Goal: Task Accomplishment & Management: Manage account settings

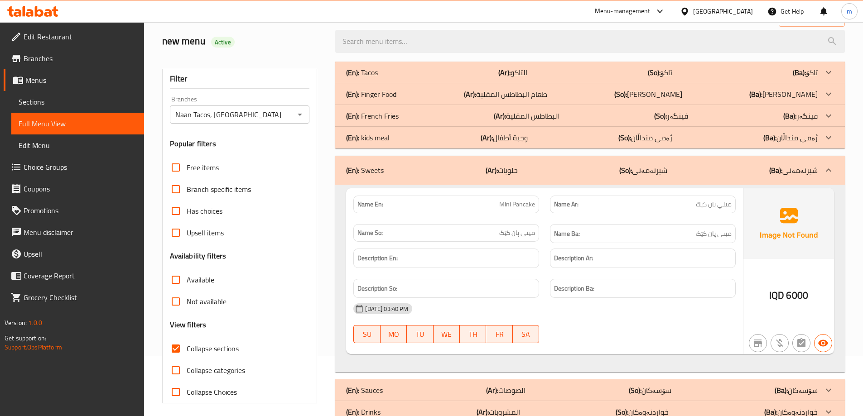
scroll to position [60, 0]
click at [50, 25] on ul "Edit Restaurant Branches Menus Sections Full Menu View Edit Menu Choice Groups …" at bounding box center [68, 167] width 151 height 290
click at [50, 17] on div at bounding box center [33, 11] width 66 height 18
click at [50, 13] on icon at bounding box center [48, 13] width 8 height 8
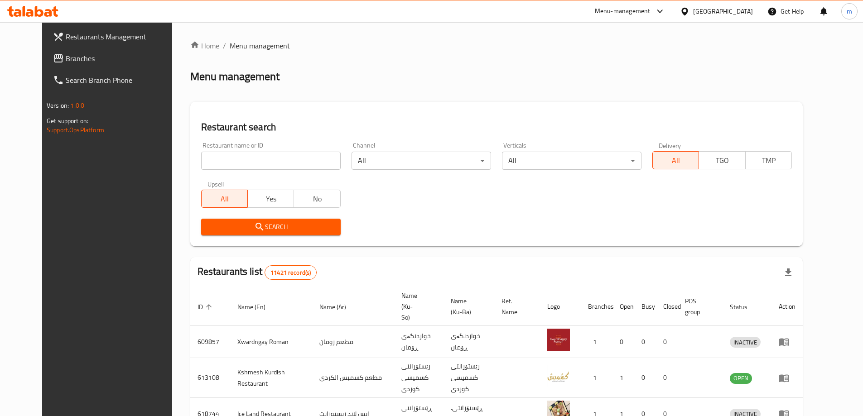
click at [53, 54] on icon at bounding box center [58, 58] width 11 height 11
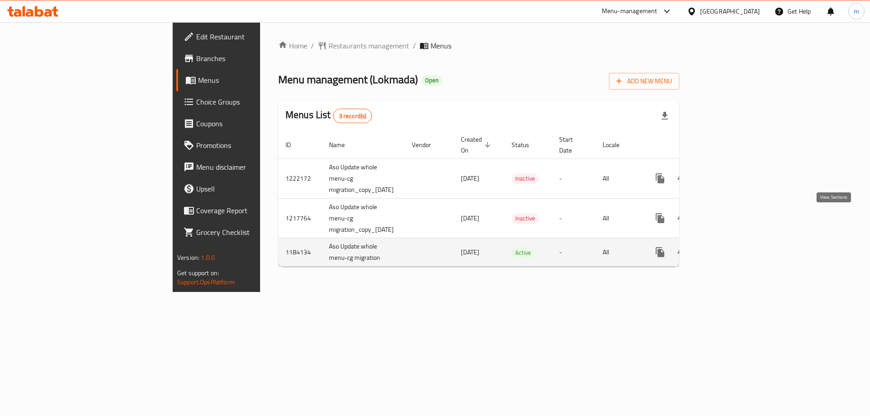
click at [731, 247] on icon "enhanced table" at bounding box center [725, 252] width 11 height 11
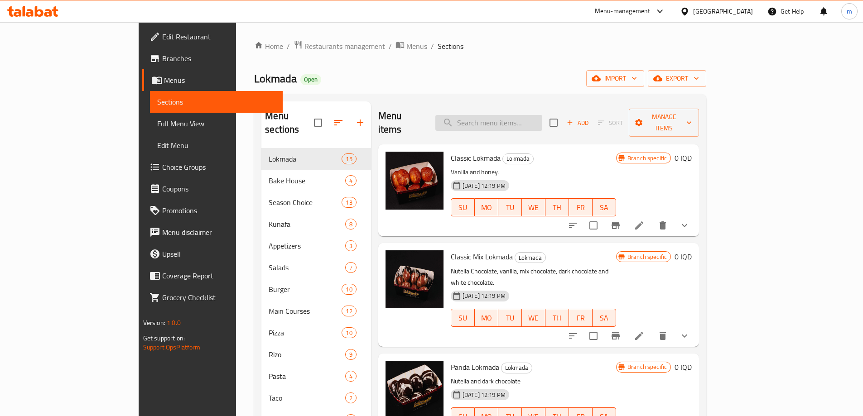
click at [510, 115] on input "search" at bounding box center [488, 123] width 107 height 16
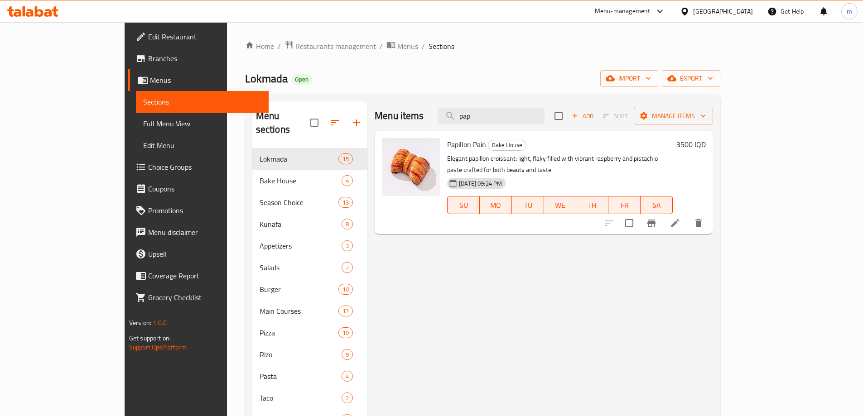
type input "pap"
click at [448, 145] on span "Papillon Pain" at bounding box center [466, 145] width 39 height 14
click at [447, 145] on span "Papillon Pain" at bounding box center [466, 145] width 39 height 14
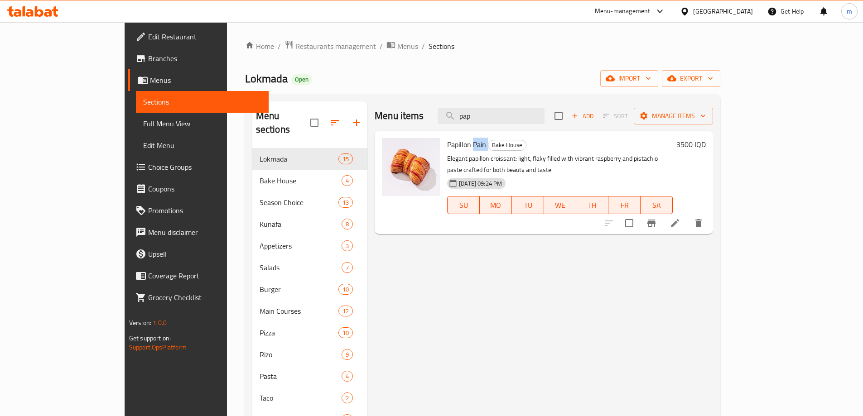
click at [447, 145] on span "Papillon Pain" at bounding box center [466, 145] width 39 height 14
copy h6 "Papillon Pain"
click at [136, 118] on link "Full Menu View" at bounding box center [202, 124] width 133 height 22
click at [143, 128] on span "Full Menu View" at bounding box center [202, 123] width 118 height 11
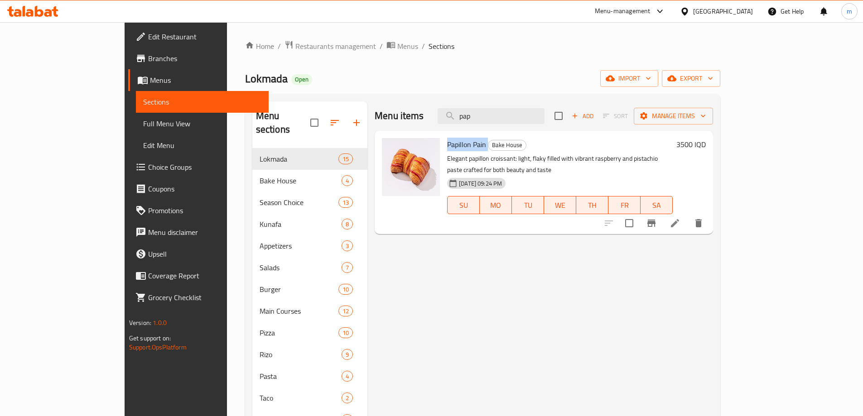
click at [143, 123] on span "Full Menu View" at bounding box center [202, 123] width 118 height 11
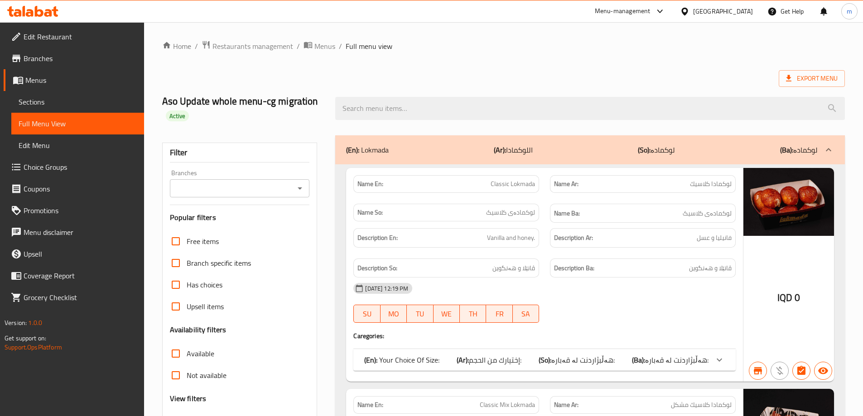
click at [303, 186] on icon "Open" at bounding box center [300, 188] width 11 height 11
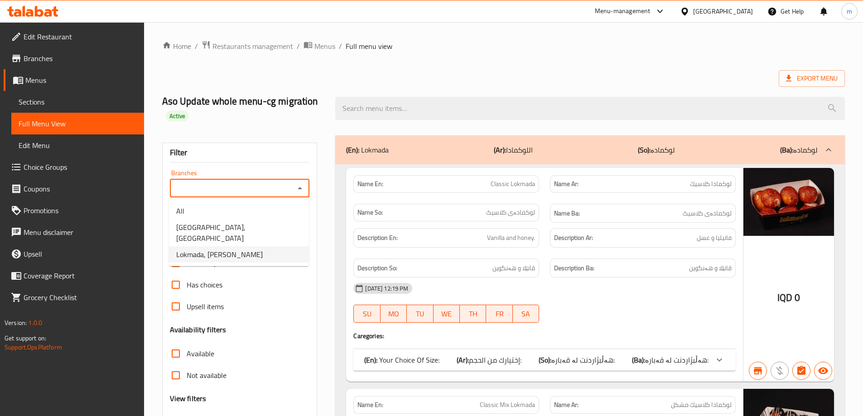
click at [236, 249] on span "Lokmada, [PERSON_NAME]" at bounding box center [219, 254] width 87 height 11
type input "Lokmada, [PERSON_NAME]"
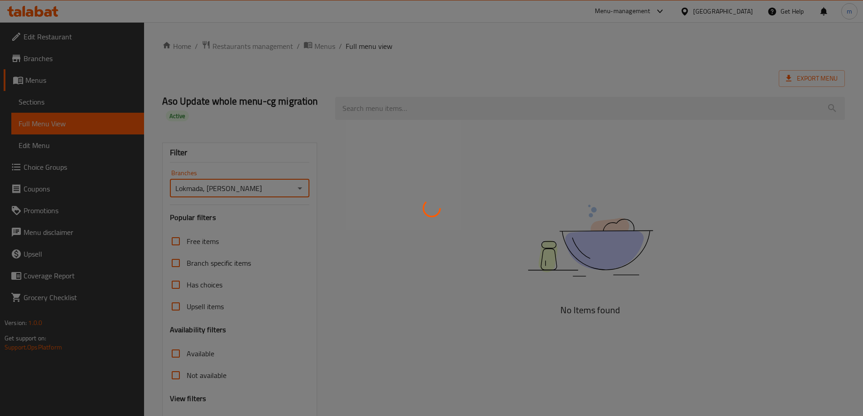
click at [420, 109] on div at bounding box center [431, 208] width 863 height 416
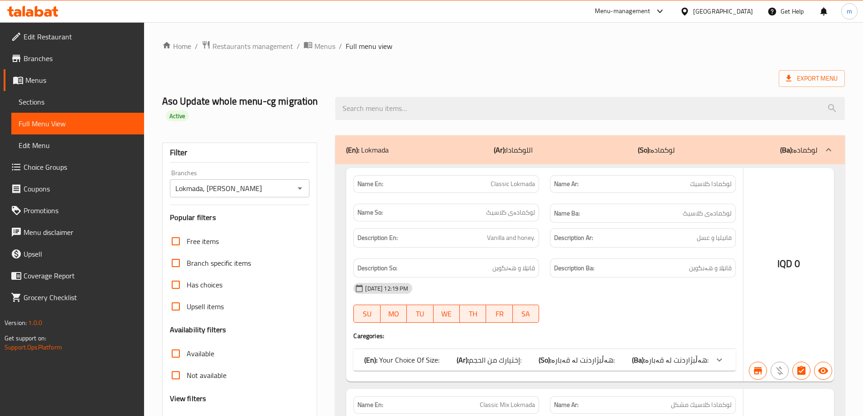
drag, startPoint x: 408, startPoint y: 104, endPoint x: 412, endPoint y: 106, distance: 4.7
click at [407, 104] on div at bounding box center [431, 208] width 863 height 416
click at [407, 116] on div at bounding box center [431, 208] width 863 height 416
click at [411, 107] on div at bounding box center [431, 208] width 863 height 416
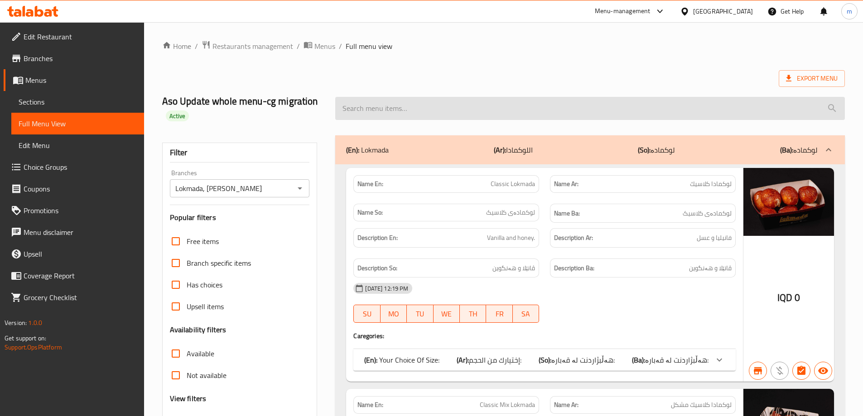
click at [410, 110] on input "search" at bounding box center [590, 108] width 510 height 23
paste input "Papillon Pain"
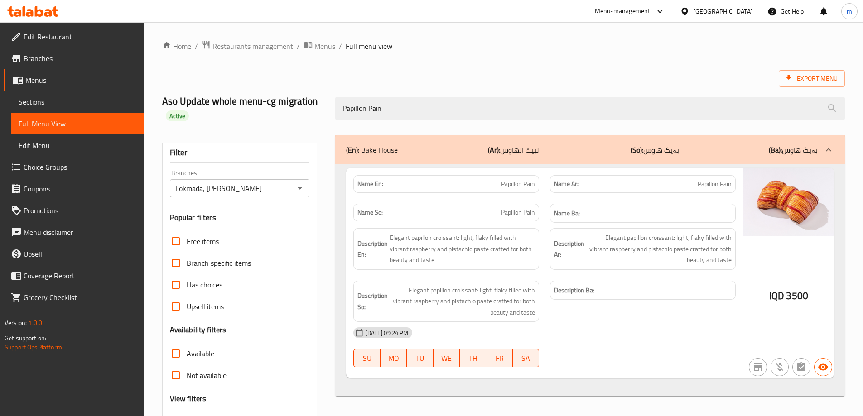
type input "Papillon Pain"
click at [424, 44] on ol "Home / Restaurants management / Menus / Full menu view" at bounding box center [503, 46] width 683 height 12
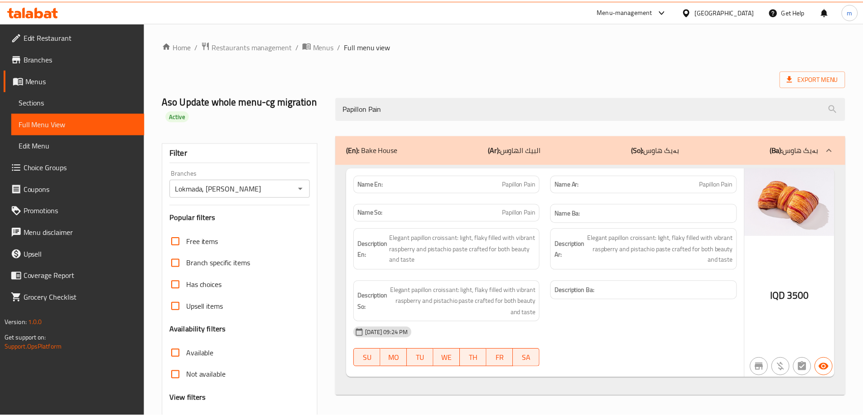
scroll to position [79, 0]
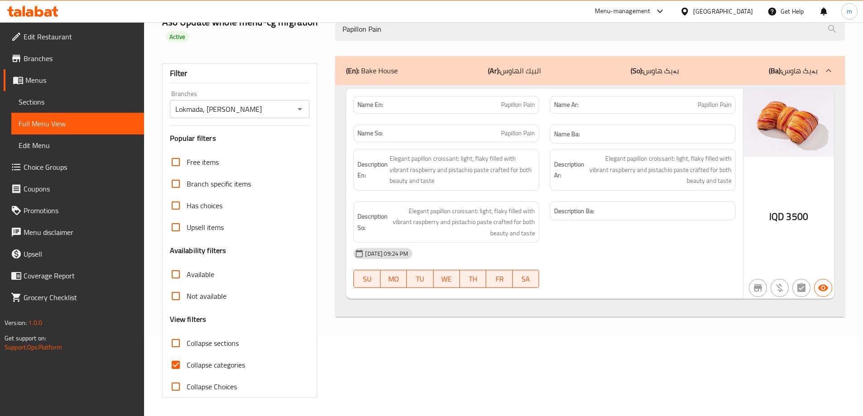
click at [300, 107] on icon "Open" at bounding box center [300, 109] width 11 height 11
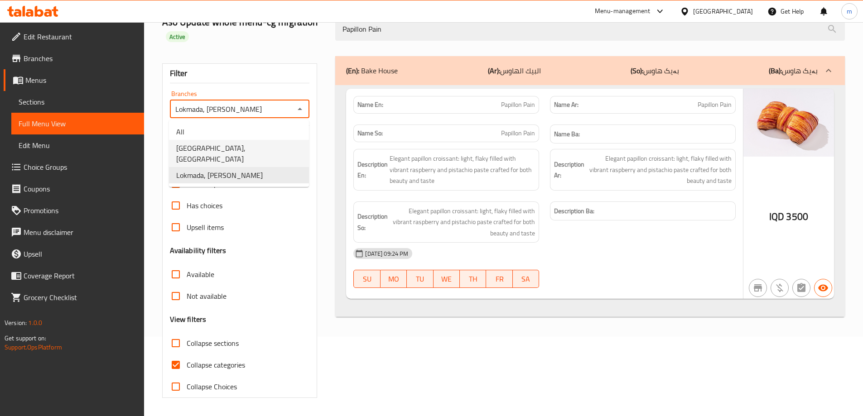
click at [221, 147] on span "[GEOGRAPHIC_DATA], [GEOGRAPHIC_DATA]" at bounding box center [239, 154] width 126 height 22
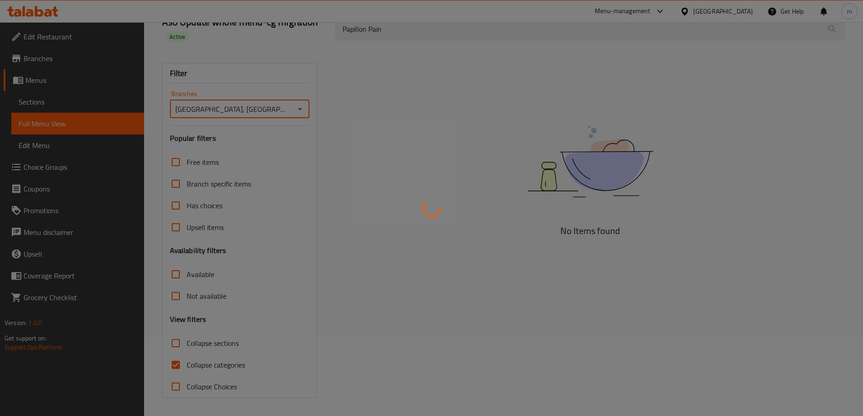
click at [302, 107] on div at bounding box center [431, 208] width 863 height 416
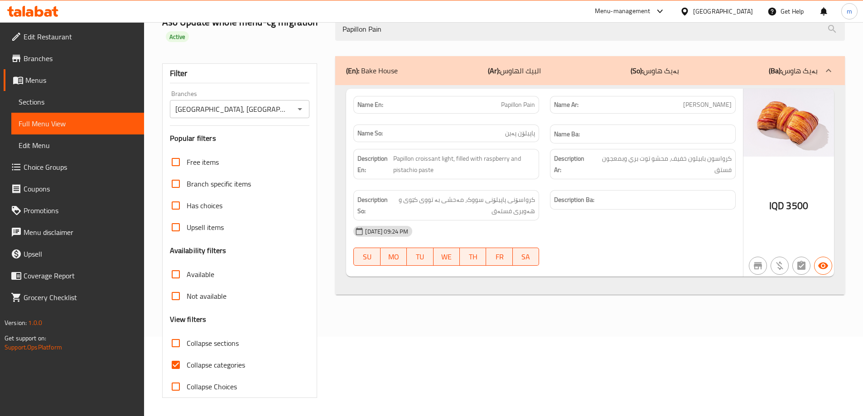
click at [302, 107] on div at bounding box center [431, 208] width 863 height 416
click at [301, 107] on icon "Open" at bounding box center [300, 109] width 11 height 11
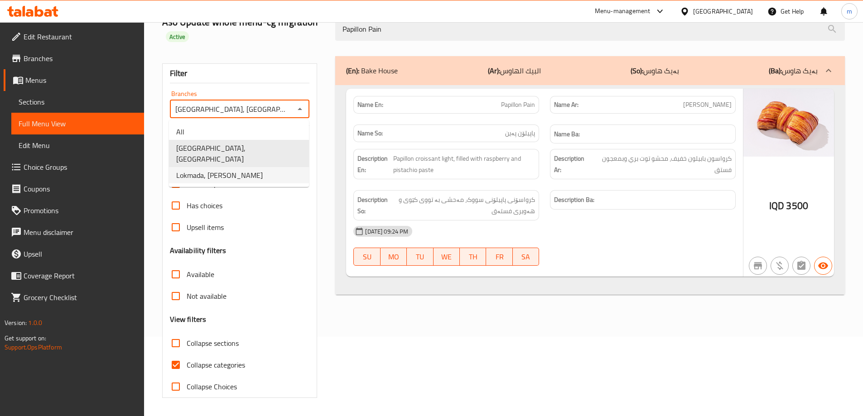
click at [220, 170] on span "Lokmada, [PERSON_NAME]" at bounding box center [219, 175] width 87 height 11
type input "Lokmada, [PERSON_NAME]"
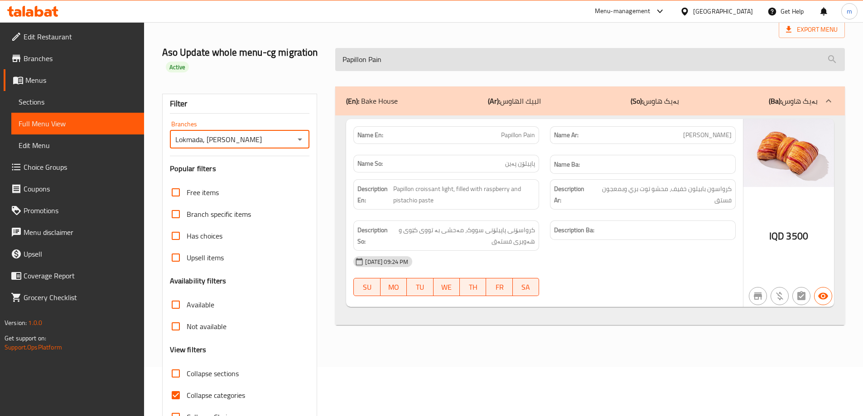
scroll to position [19, 0]
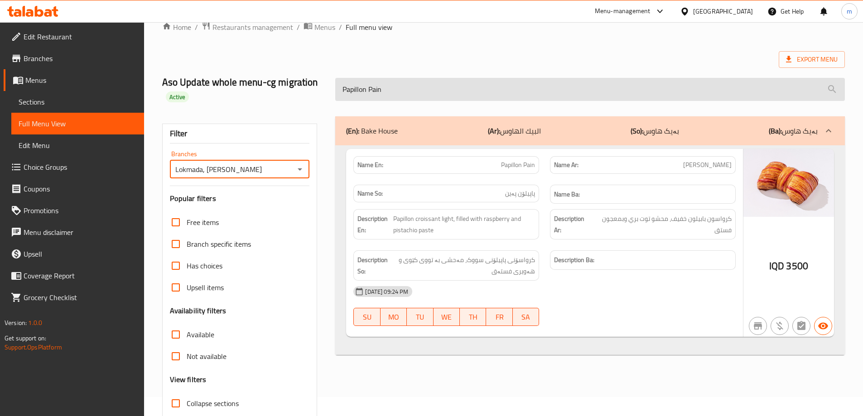
click at [407, 89] on input "Papillon Pain" at bounding box center [590, 89] width 510 height 23
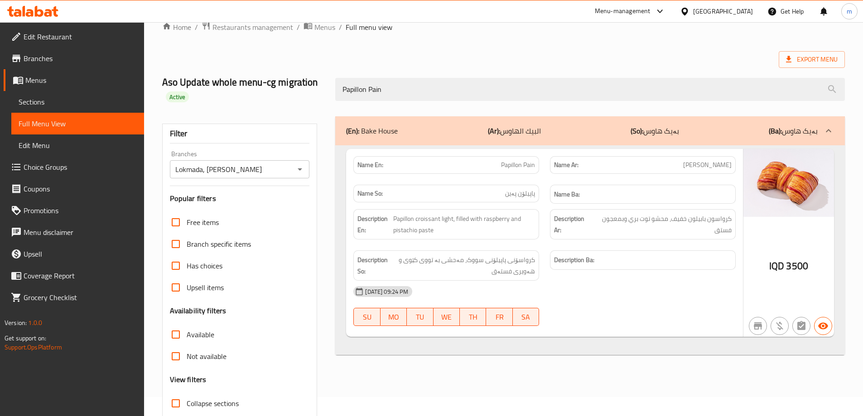
click at [64, 99] on span "Sections" at bounding box center [78, 102] width 118 height 11
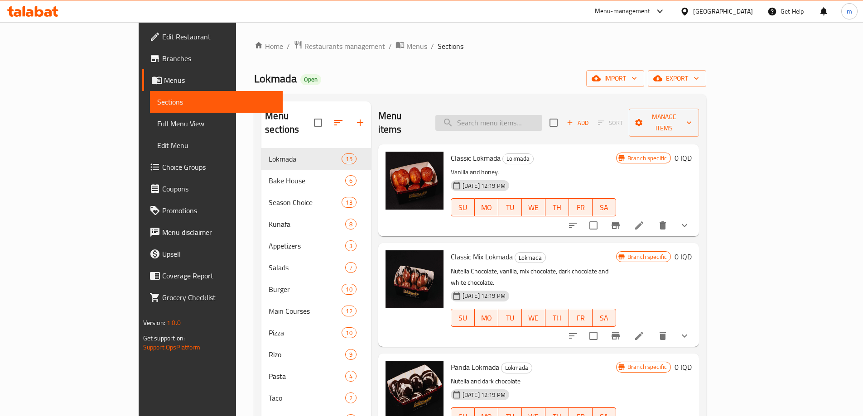
click at [498, 115] on input "search" at bounding box center [488, 123] width 107 height 16
paste input "Papillon Pain"
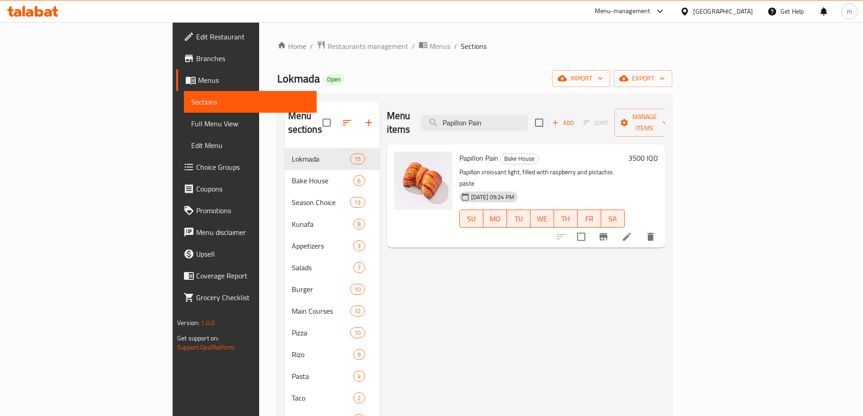
type input "Papillon Pain"
click at [633, 232] on icon at bounding box center [627, 237] width 11 height 11
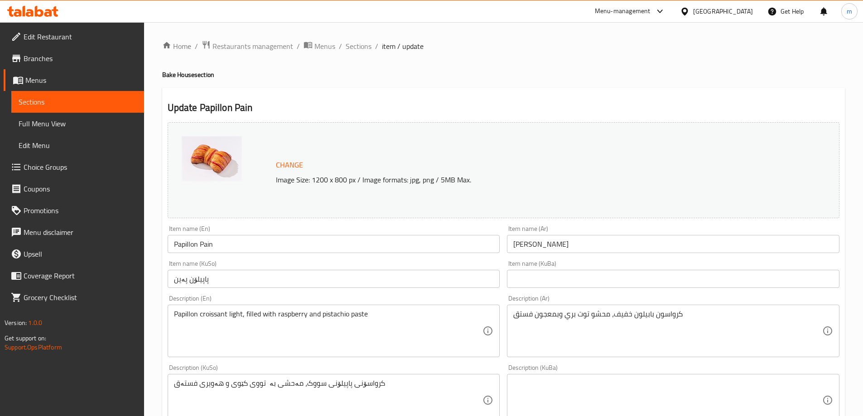
click at [519, 242] on input "[PERSON_NAME]" at bounding box center [673, 244] width 333 height 18
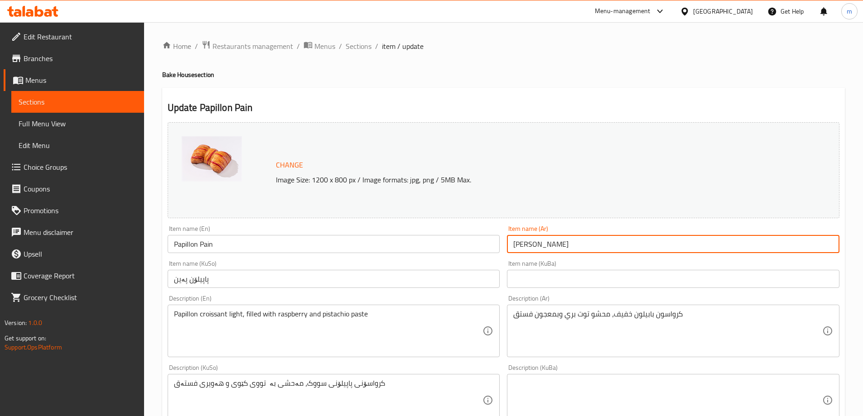
click at [519, 242] on input "[PERSON_NAME]" at bounding box center [673, 244] width 333 height 18
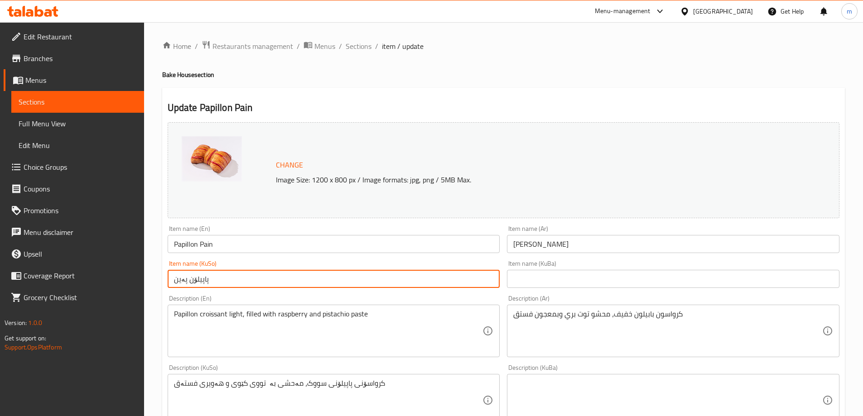
click at [177, 282] on input "پاپیلۆن پەین" at bounding box center [334, 279] width 333 height 18
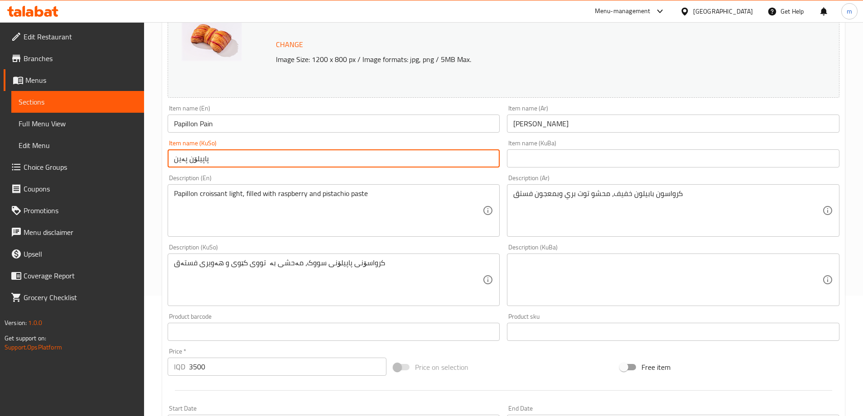
scroll to position [121, 0]
click at [504, 179] on div "Description (Ar) كرواسون بابيلون خفيف، محشو توت بري وبمعجون فستق Description (A…" at bounding box center [673, 205] width 340 height 69
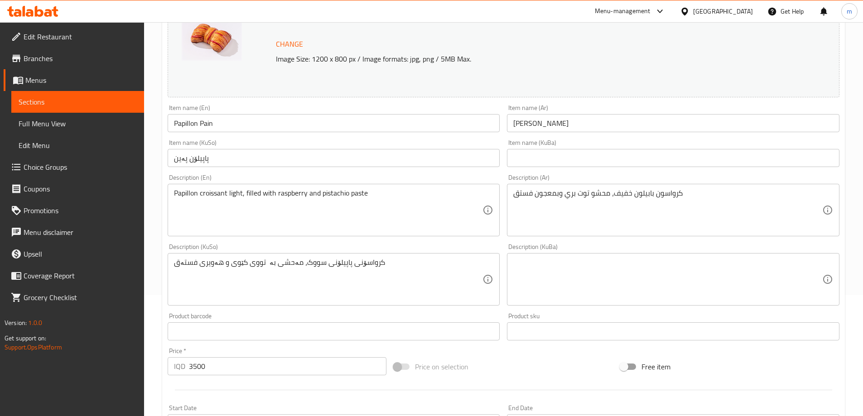
click at [506, 174] on div "Description (Ar) كرواسون بابيلون خفيف، محشو توت بري وبمعجون فستق Description (A…" at bounding box center [673, 205] width 340 height 69
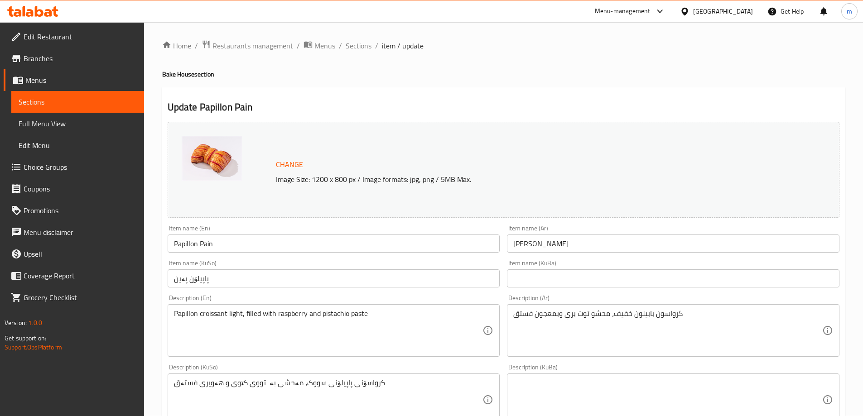
scroll to position [0, 0]
click at [352, 48] on span "Sections" at bounding box center [359, 46] width 26 height 11
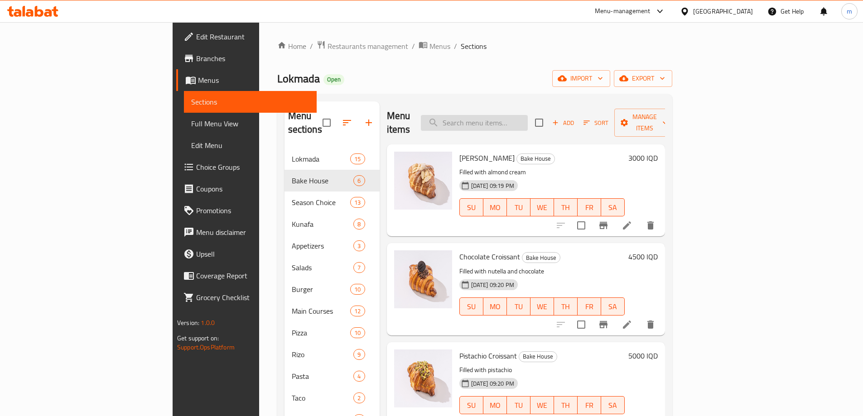
click at [516, 115] on input "search" at bounding box center [474, 123] width 107 height 16
paste input "pastry"
type input "pastry"
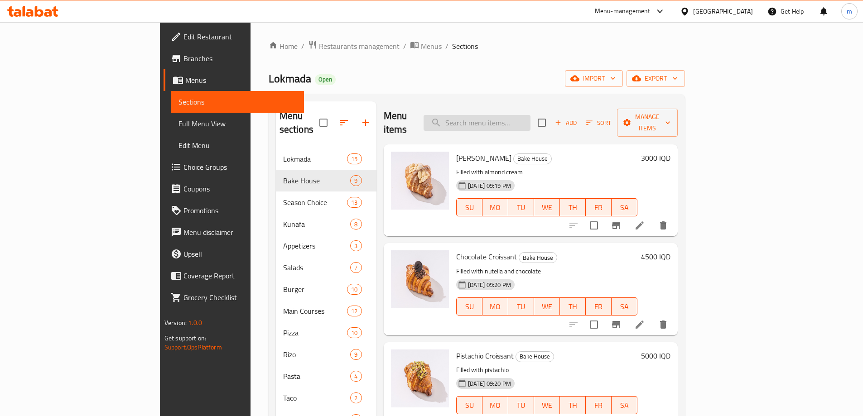
paste input "Swiss Pain"
type input "Swiss Pain"
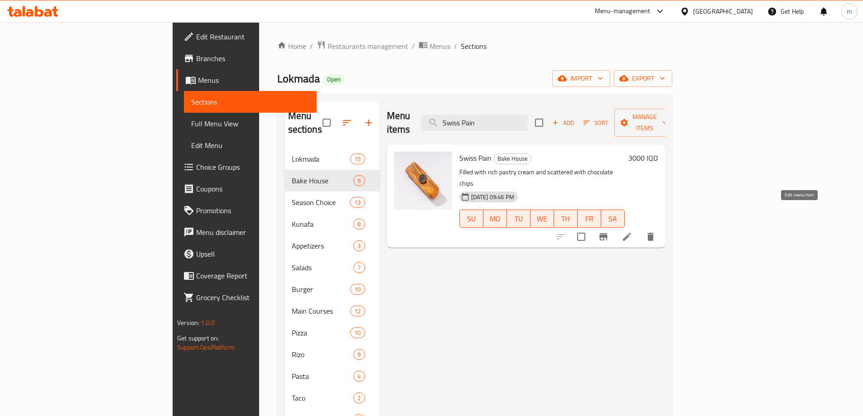
click at [633, 232] on icon at bounding box center [627, 237] width 11 height 11
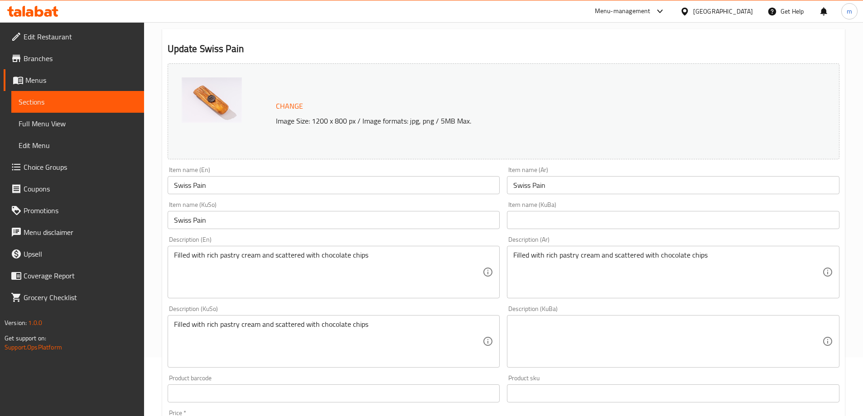
scroll to position [60, 0]
click at [539, 190] on input "Swiss Pain" at bounding box center [673, 184] width 333 height 18
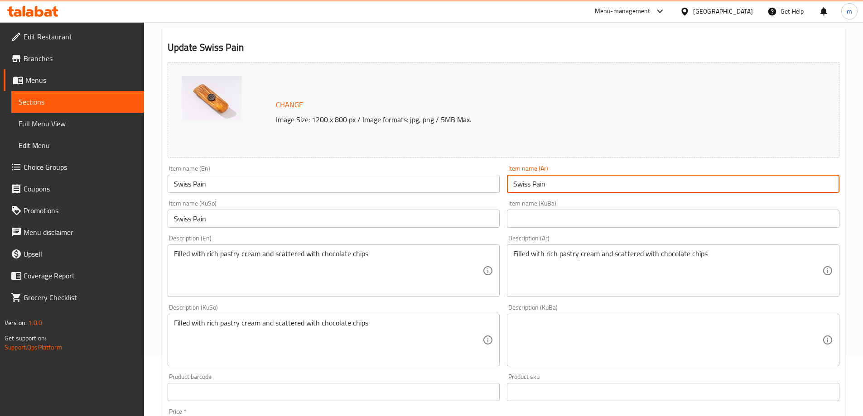
click at [539, 190] on input "Swiss Pain" at bounding box center [673, 184] width 333 height 18
type input "[PERSON_NAME]"
click at [300, 221] on input "Swiss Pain" at bounding box center [334, 219] width 333 height 18
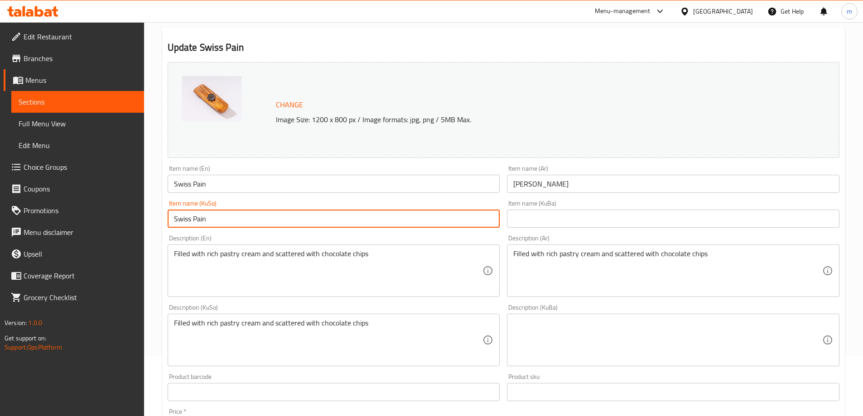
click at [300, 221] on input "Swiss Pain" at bounding box center [334, 219] width 333 height 18
type input "سویس پاین"
click at [534, 222] on input "text" at bounding box center [673, 219] width 333 height 18
paste input "سویس پاین"
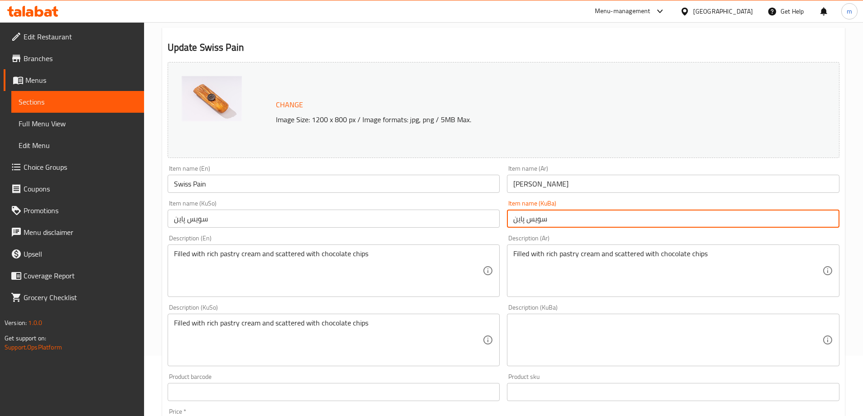
type input "سویس پاین"
click at [490, 234] on div "Description (En) Filled with rich pastry cream and scattered with chocolate chi…" at bounding box center [334, 266] width 340 height 69
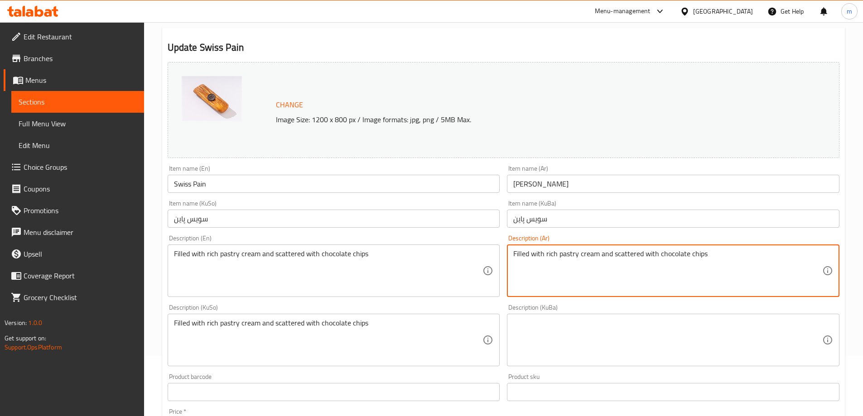
click at [589, 258] on textarea "Filled with rich pastry cream and scattered with chocolate chips" at bounding box center [667, 271] width 309 height 43
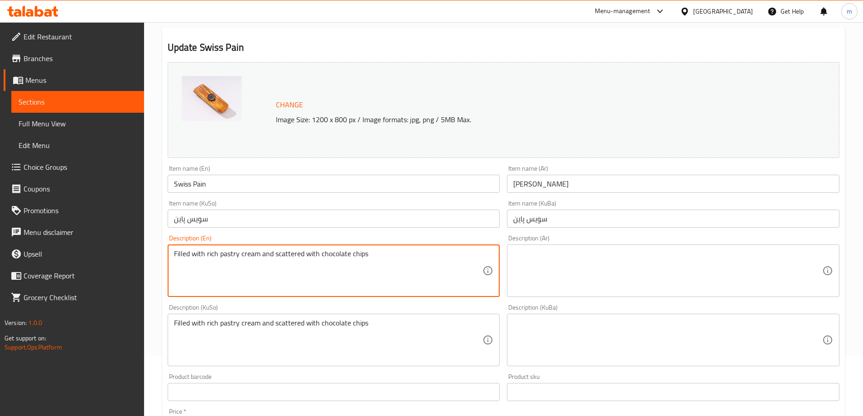
click at [579, 268] on textarea at bounding box center [667, 271] width 309 height 43
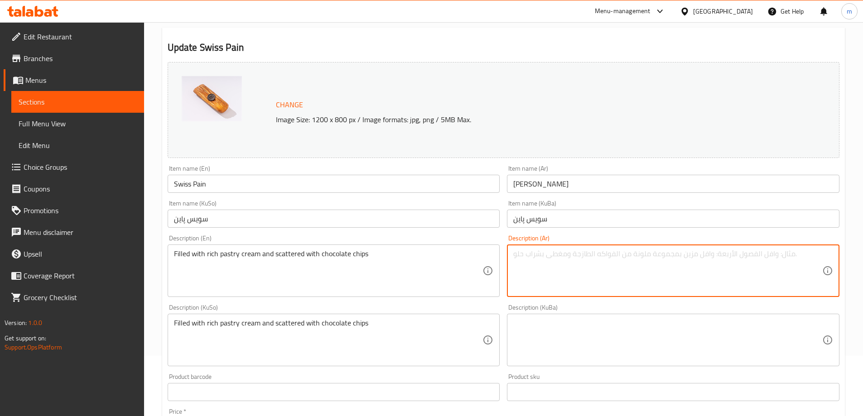
paste textarea "محشوة بكريمة المعجنات الغنية ومغطاة برقائق الشوكولاتة"
click at [770, 251] on textarea "محشوة بكريمة المعجنات الغنية ومغطاة برقائق الشوكولاتة" at bounding box center [667, 271] width 309 height 43
click at [742, 252] on textarea "محشوة بكريمة معجنات الغنية ومغطاة برقائق الشوكولاتة" at bounding box center [667, 271] width 309 height 43
click at [744, 252] on textarea "محشوة بكريمة معجنات الغنية ومغطاة برقائق الشوكولاتة" at bounding box center [667, 271] width 309 height 43
click at [682, 255] on textarea "محشوة بكريمة معجنات غنية ومغطاة برقائق الشوكولاتة" at bounding box center [667, 271] width 309 height 43
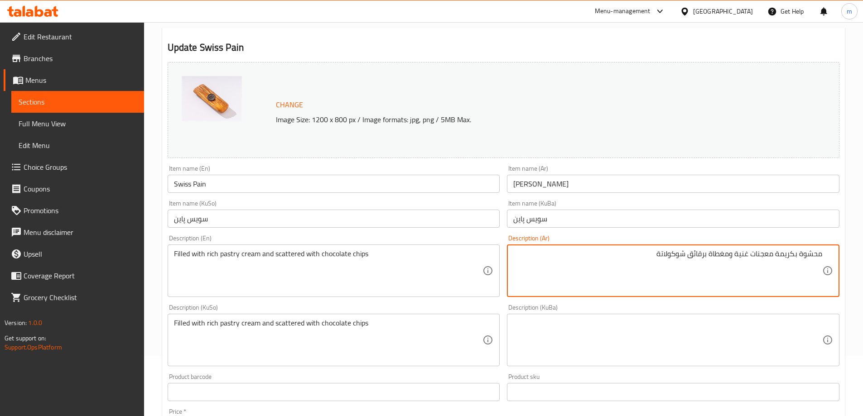
click at [793, 265] on textarea "محشوة بكريمة معجنات غنية ومغطاة برقائق شوكولاتة" at bounding box center [667, 271] width 309 height 43
click at [742, 253] on textarea "محشوة بكريمة معجنات غنية ومغطاة برقائق شوكولاتة" at bounding box center [667, 271] width 309 height 43
click at [798, 254] on textarea "محشوة بكريمة معجنات ومغطاة برقائق شوكولاتة" at bounding box center [667, 271] width 309 height 43
paste textarea "نية"
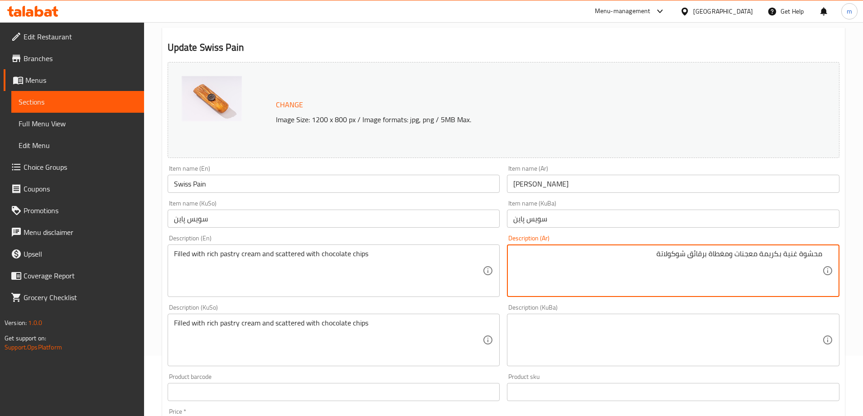
click at [787, 253] on textarea "محشوة غنية بكريمة معجنات ومغطاة برقائق شوكولاتة" at bounding box center [667, 271] width 309 height 43
paste textarea "نية"
click at [757, 272] on textarea "محشوة بكريمة معجنات غنية ومغطاة برقائق شوكولاتة" at bounding box center [667, 271] width 309 height 43
click at [740, 254] on textarea "محشوة بكريمة معجنات غنية ومغطاة برقائق شوكولاتة" at bounding box center [667, 271] width 309 height 43
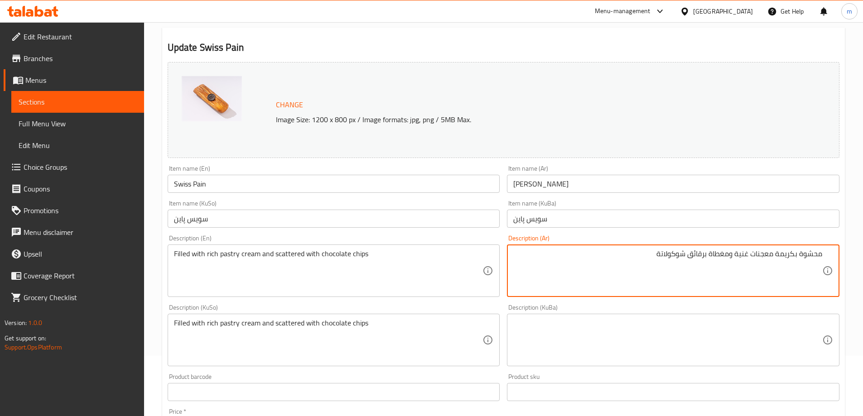
click at [740, 254] on textarea "محشوة بكريمة معجنات غنية ومغطاة برقائق شوكولاتة" at bounding box center [667, 271] width 309 height 43
click at [798, 256] on textarea "محشوة بكريمة معجنات ومغطاة برقائق شوكولاتة" at bounding box center [667, 271] width 309 height 43
paste textarea "غنية"
click at [777, 255] on textarea "محشوة بكريمة معجنات ومغطاة برقائق شوكولاتة" at bounding box center [667, 271] width 309 height 43
paste textarea "غنية"
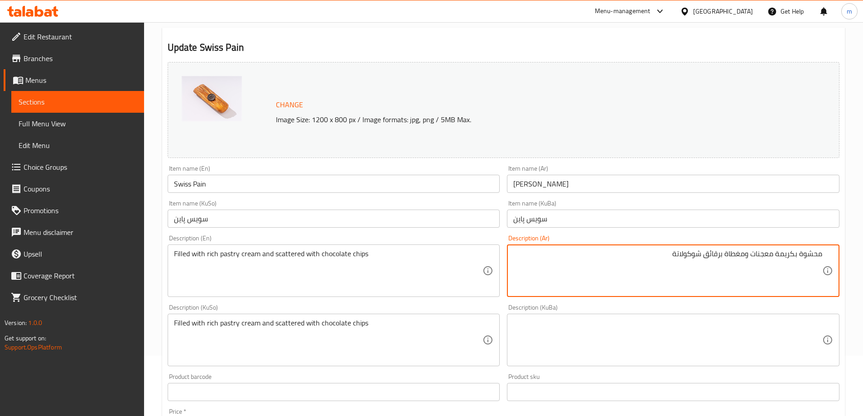
click at [749, 254] on textarea "محشوة بكريمة معجنات ومغطاة برقائق شوكولاتة" at bounding box center [667, 271] width 309 height 43
paste textarea "غنية"
click at [291, 252] on textarea "Filled with rich pastry cream and scattered with chocolate chips" at bounding box center [328, 271] width 309 height 43
click at [719, 256] on textarea "محشوة بكريمة معجنات غنية ومغطاة برقائق شوكولاتة" at bounding box center [667, 271] width 309 height 43
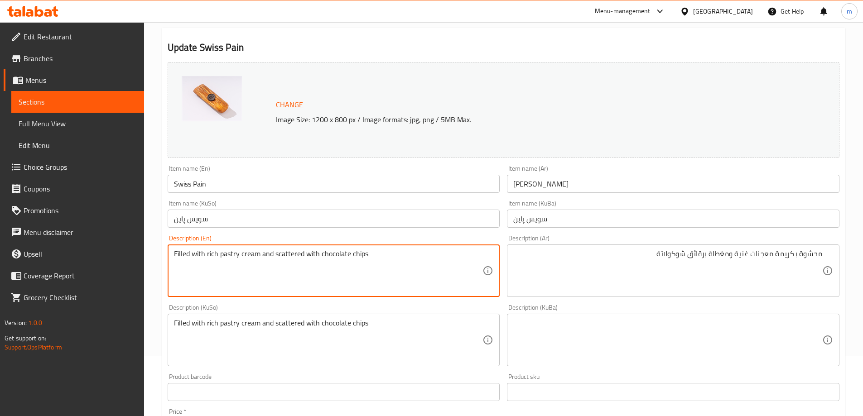
click at [291, 252] on textarea "Filled with rich pastry cream and scattered with chocolate chips" at bounding box center [328, 271] width 309 height 43
click at [211, 252] on textarea "Filled with rich pastry cream and scattered with chocolate chips" at bounding box center [328, 271] width 309 height 43
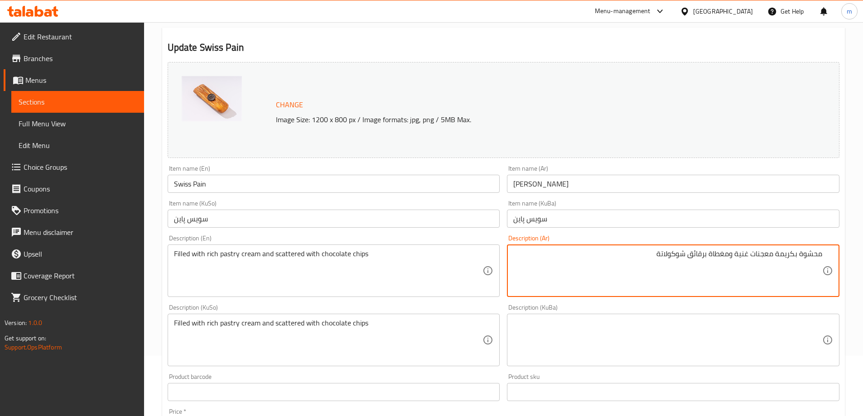
click at [741, 256] on textarea "محشوة بكريمة معجنات غنية ومغطاة برقائق شوكولاتة" at bounding box center [667, 271] width 309 height 43
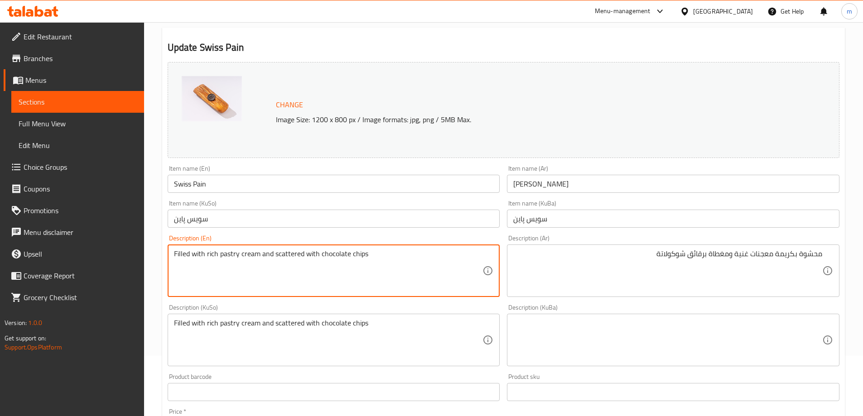
click at [285, 254] on textarea "Filled with rich pastry cream and scattered with chocolate chips" at bounding box center [328, 271] width 309 height 43
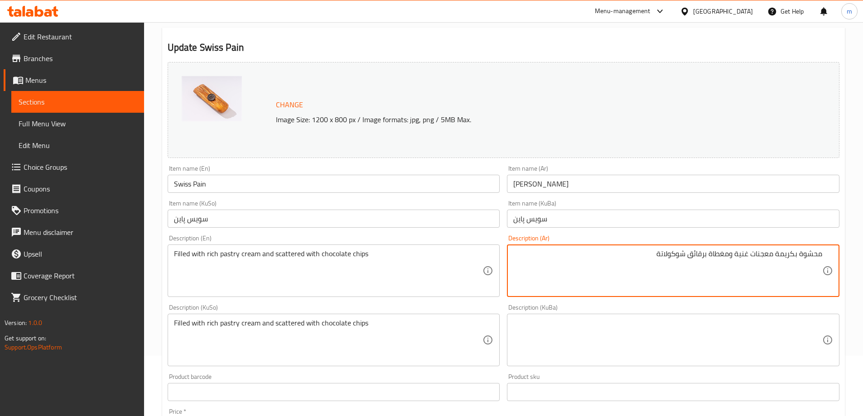
click at [715, 255] on textarea "محشوة بكريمة معجنات غنية ومغطاة برقائق شوكولاتة" at bounding box center [667, 271] width 309 height 43
click at [718, 269] on textarea "محشوة بكريمة معجنات غنية ومغطاة برقائق شوكولاتة" at bounding box center [667, 271] width 309 height 43
click at [720, 256] on textarea "محشوة بكريمة معجنات غنية ومغطاة برقائق شوكولاتة" at bounding box center [667, 271] width 309 height 43
click at [720, 255] on textarea "محشوة بكريمة معجنات غنية ومغطاة برقائق شوكولاتة" at bounding box center [667, 271] width 309 height 43
click at [730, 251] on textarea "محشوة بكريمة معجنات غنية ومغطاة برقائق شوكولاتة" at bounding box center [667, 271] width 309 height 43
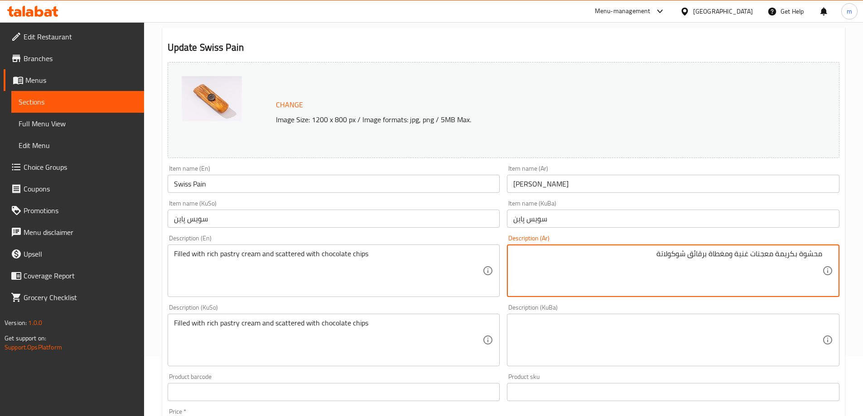
paste textarea "عثر"
drag, startPoint x: 730, startPoint y: 251, endPoint x: 709, endPoint y: 251, distance: 20.8
type textarea "محشوة بكريمة معجنات غنية ومبعثر برقائق شوكولاتة"
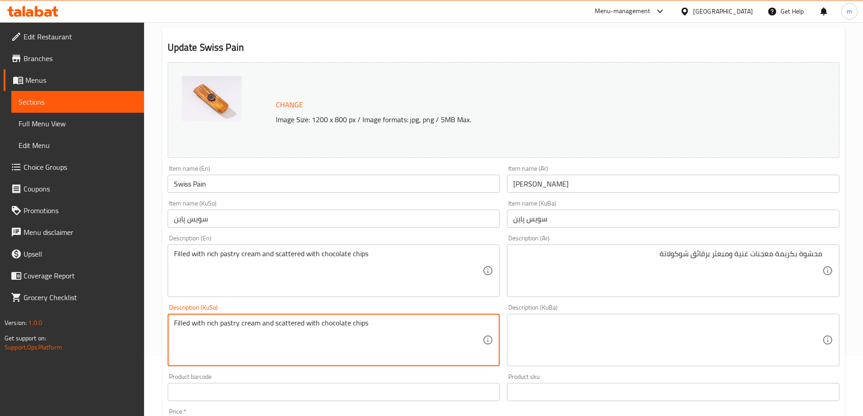
click at [374, 329] on textarea "Filled with rich pastry cream and scattered with chocolate chips" at bounding box center [328, 340] width 309 height 43
paste textarea "هەویرکاری"
click at [485, 324] on div "پڕکراوە لە کرێمی هەویرکاری Description (KuSo)" at bounding box center [334, 340] width 333 height 53
click at [481, 321] on textarea "پڕکراوە لە کرێمی هەویرکاری" at bounding box center [328, 340] width 309 height 43
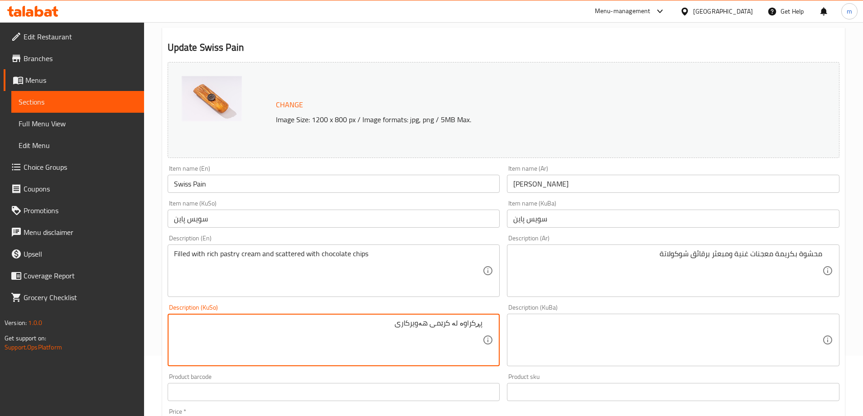
click at [482, 325] on textarea "پڕکراوە لە کرێمی هەویرکاری" at bounding box center [328, 340] width 309 height 43
click at [483, 324] on div "دەوڵەمەند پڕکراوە لە کرێمی هەویرکاری Description (KuSo)" at bounding box center [334, 340] width 333 height 53
click at [481, 321] on textarea "دەوڵەمەند پڕکراوە لە کرێمی هەویرکاری" at bounding box center [328, 340] width 309 height 43
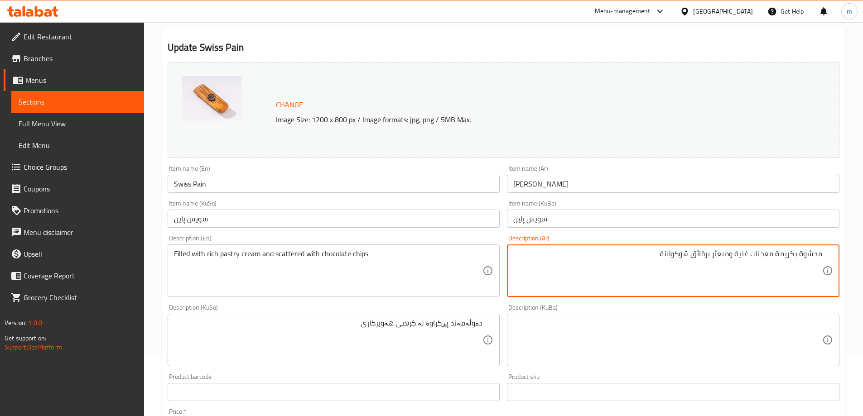
click at [749, 254] on textarea "محشوة بكريمة معجنات غنية ومبعثر برقائق شوكولاتة" at bounding box center [667, 271] width 309 height 43
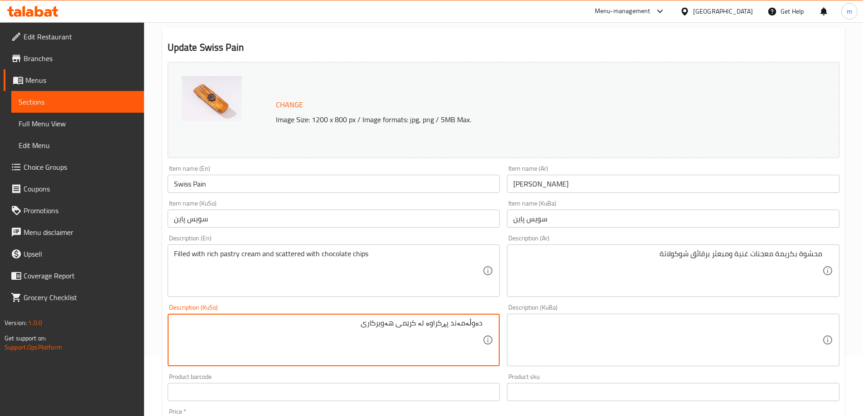
click at [472, 324] on textarea "دەوڵەمەند پڕکراوە لە کرێمی هەویرکاری" at bounding box center [328, 340] width 309 height 43
click at [391, 321] on textarea "پڕکراوە لە کرێمی هەویرکاری" at bounding box center [328, 340] width 309 height 43
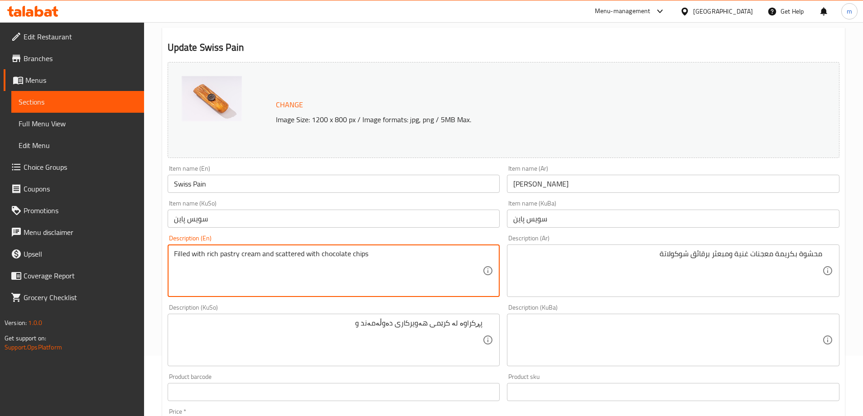
click at [223, 252] on textarea "Filled with rich pastry cream and scattered with chocolate chips" at bounding box center [328, 271] width 309 height 43
click at [334, 313] on div "Description (KuSo) پڕکراوە لە کرێمی هەویرکاری دەوڵەمەند و Description (KuSo)" at bounding box center [334, 336] width 333 height 62
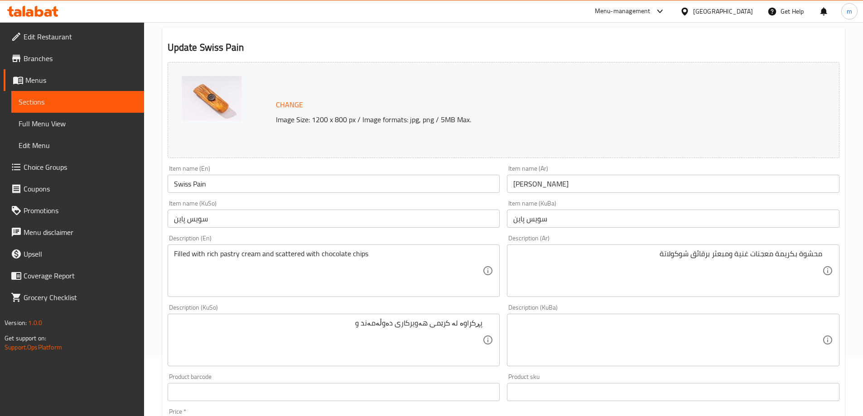
click at [342, 317] on div "پڕکراوە لە کرێمی هەویرکاری دەوڵەمەند و Description (KuSo)" at bounding box center [334, 340] width 333 height 53
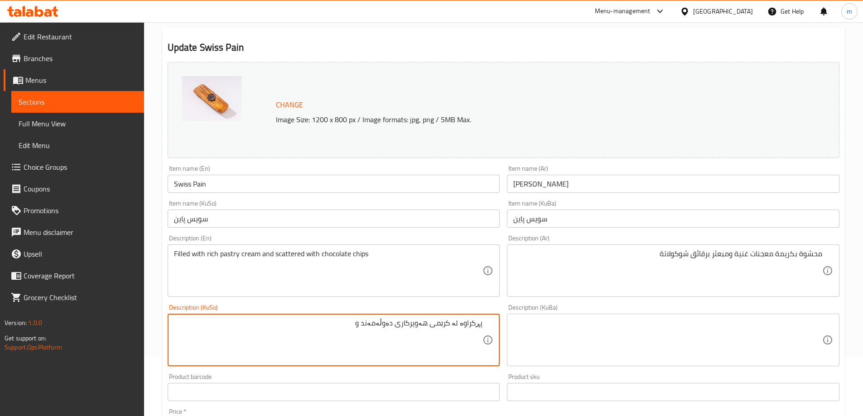
click at [387, 323] on textarea "پڕکراوە لە کرێمی هەویرکاری دەوڵەمەند و" at bounding box center [328, 340] width 309 height 43
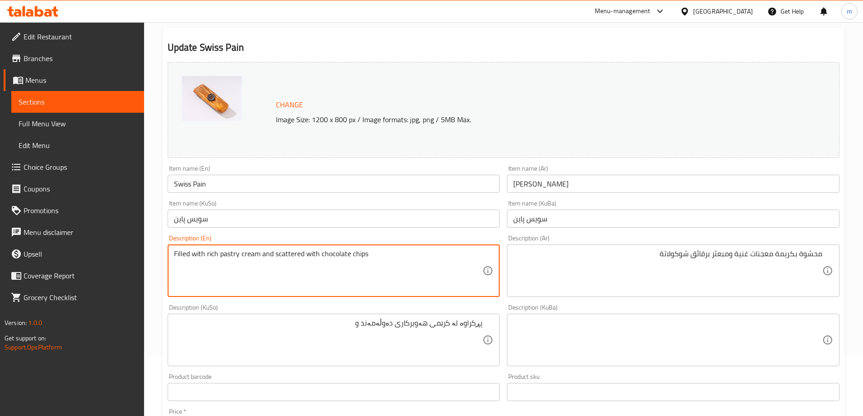
click at [215, 254] on textarea "Filled with rich pastry cream and scattered with chocolate chips" at bounding box center [328, 271] width 309 height 43
click at [310, 256] on textarea "Filled with rich pastry cream and scattered with chocolate chips" at bounding box center [328, 271] width 309 height 43
click at [266, 254] on textarea "Filled with rich pastry cream and scattered with chocolate chips" at bounding box center [328, 271] width 309 height 43
click at [294, 255] on textarea "Filled with rich pastry cream and scattered with chocolate chips" at bounding box center [328, 271] width 309 height 43
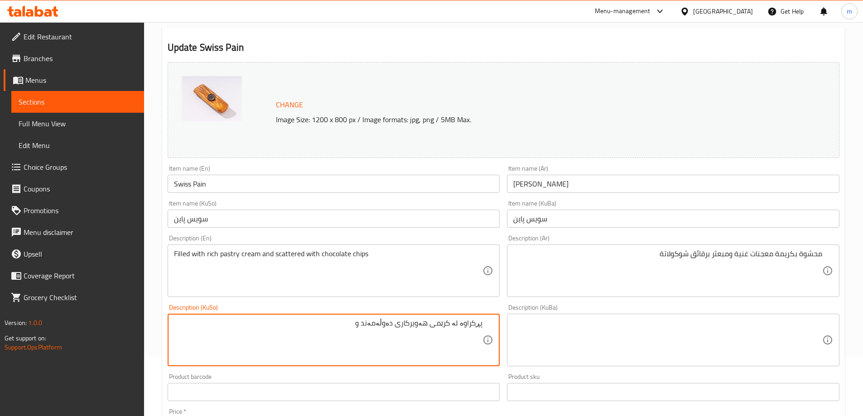
paste textarea "چپسی چوکولاتەی"
click at [365, 323] on textarea "پڕکراوە لە کرێمی هەویرکاری دەوڵەمەند و چپسی چوکولاتەی" at bounding box center [328, 340] width 309 height 43
type textarea "پڕکراوە لە کرێمی هەویرکاری دەوڵەمەند و سکاتەرید بە چپسی چوکولاتەی"
click at [315, 321] on textarea "پڕکراوە لە کرێمی هەویرکاری دەوڵەمەند و سکاتەرید بە چپسی چوکولاتەی" at bounding box center [328, 340] width 309 height 43
click at [338, 329] on textarea "پڕکراوە لە کرێمی هەویرکاری دەوڵەمەند و سکاتەرید بە چپسی چوکولاتەی" at bounding box center [328, 340] width 309 height 43
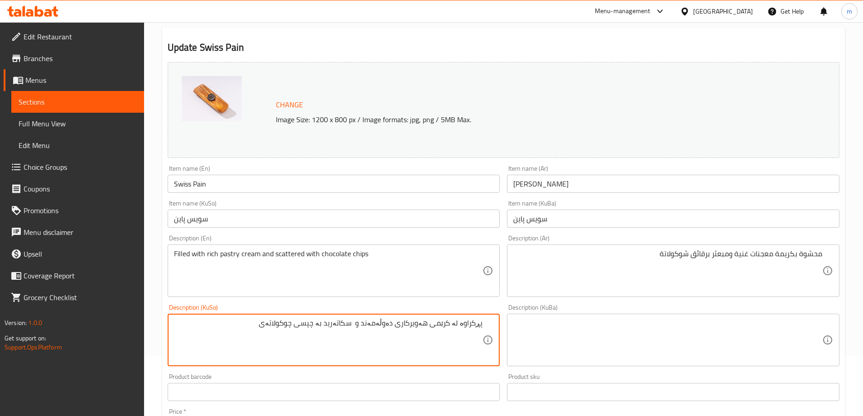
click at [589, 352] on textarea at bounding box center [667, 340] width 309 height 43
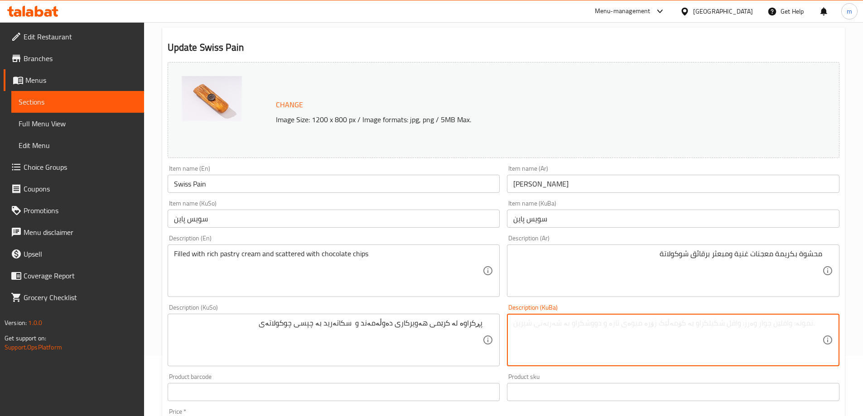
paste textarea "پڕکراوە لە کرێمی هەویرکاری دەوڵەمەند و سکاتەرید بە چپسی چوکولاتەی"
type textarea "پڕکراوە لە کرێمی هەویرکاری دەوڵەمەند و سکاتەرید بە چپسی چوکولاتەی"
click at [325, 236] on div "Description (En) Filled with rich pastry cream and scattered with chocolate chi…" at bounding box center [334, 266] width 333 height 62
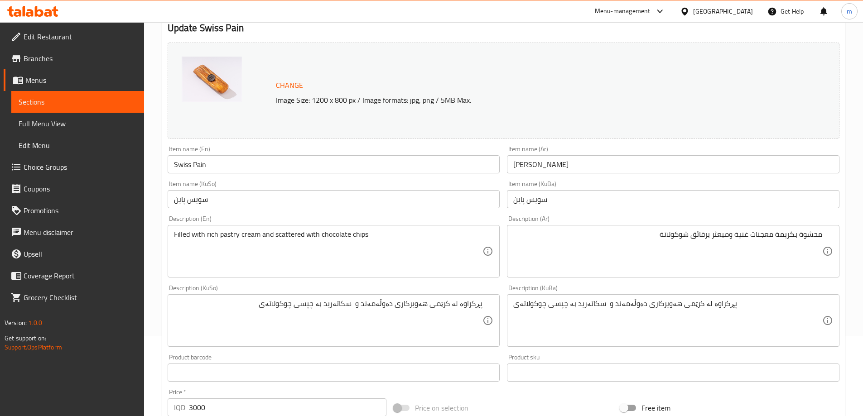
scroll to position [91, 0]
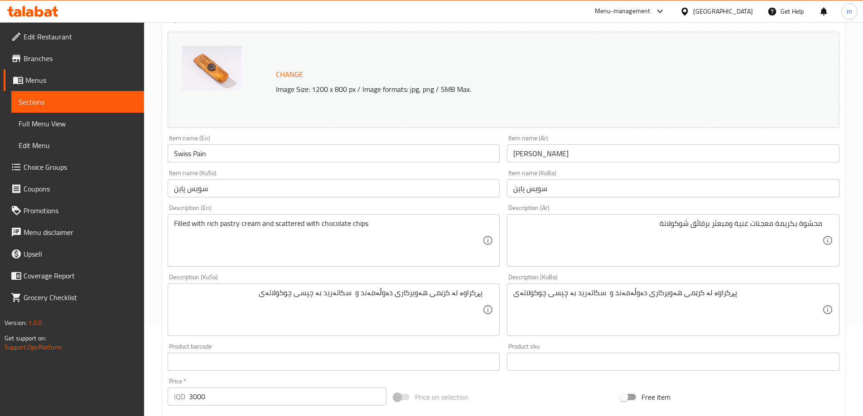
click at [352, 280] on div "Description (KuSo) پڕکراوە لە کرێمی هەویرکاری دەوڵەمەند و سکاتەرید بە چپسی چوکو…" at bounding box center [334, 305] width 333 height 62
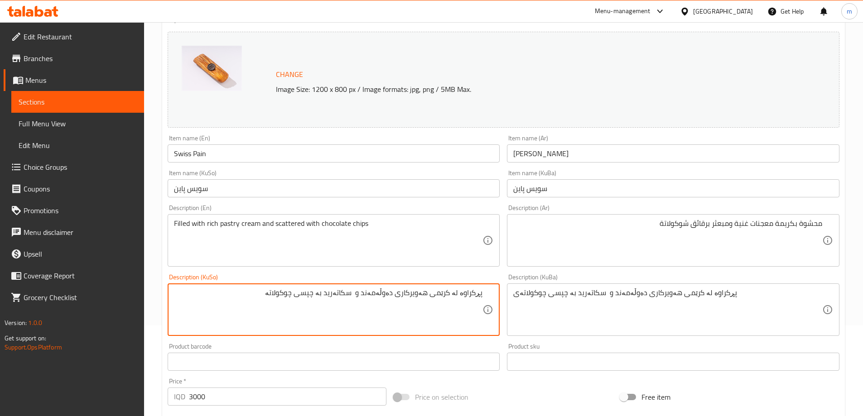
type textarea "پڕکراوە لە کرێمی هەویرکاری دەوڵەمەند و سکاتەرید بە چپسی چوکولاتە"
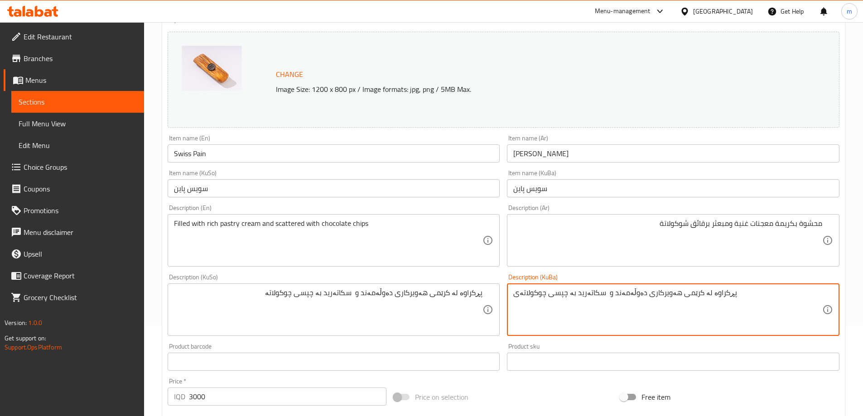
paste textarea
type textarea "پڕکراوە لە کرێمی هەویرکاری دەوڵەمەند و سکاتەرید بە چپسی چوکولاتە"
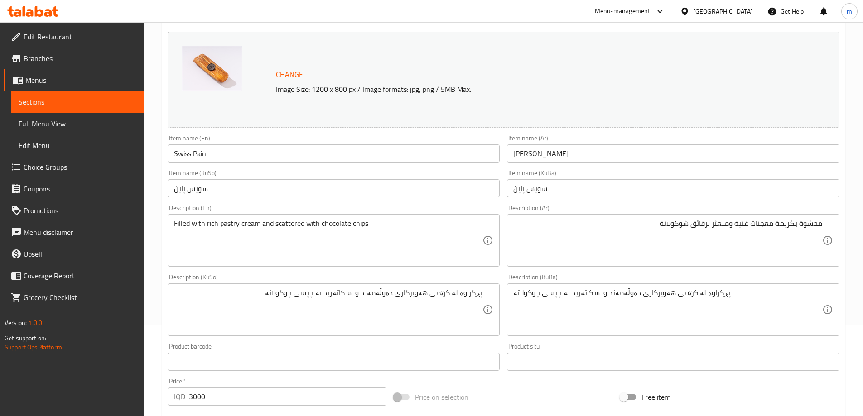
click at [509, 271] on div "Description (KuBa) پڕکراوە لە کرێمی هەویرکاری دەوڵەمەند و سکاتەرید بە چپسی چوکو…" at bounding box center [673, 305] width 340 height 69
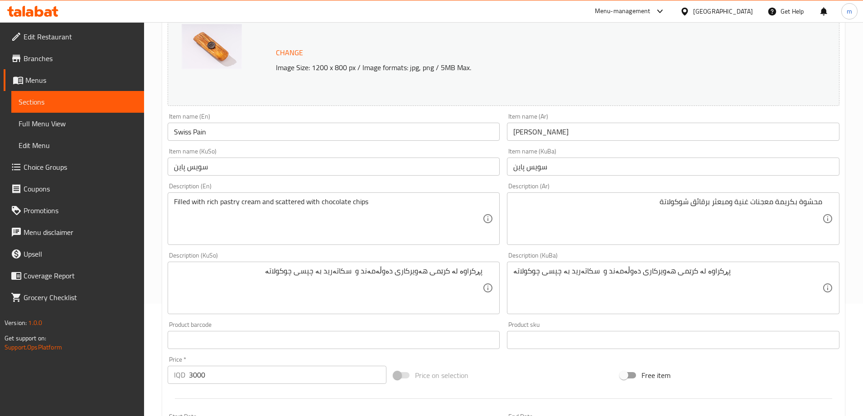
scroll to position [121, 0]
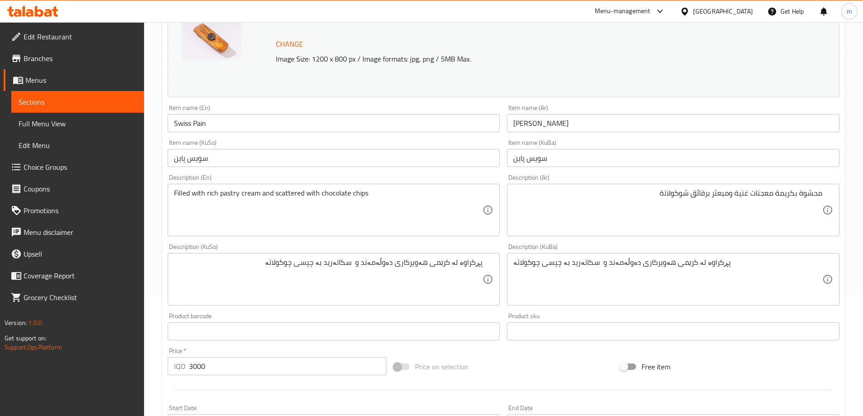
click at [405, 180] on div "Description (En) Filled with rich pastry cream and scattered with chocolate chi…" at bounding box center [334, 205] width 333 height 62
click at [245, 126] on input "Swiss Pain" at bounding box center [334, 123] width 333 height 18
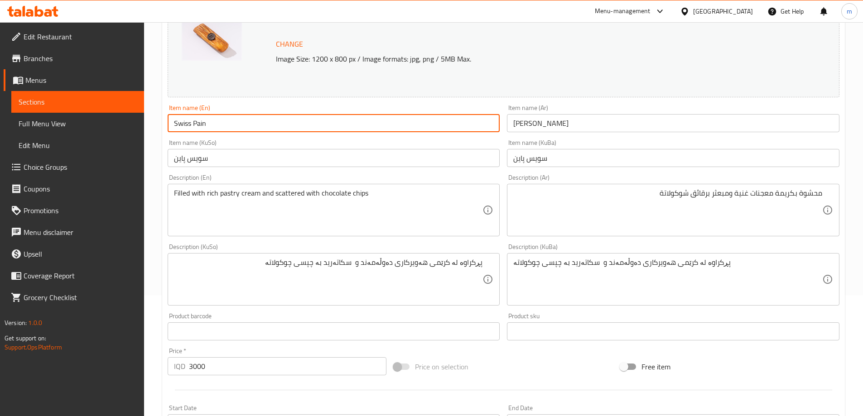
click at [245, 126] on input "Swiss Pain" at bounding box center [334, 123] width 333 height 18
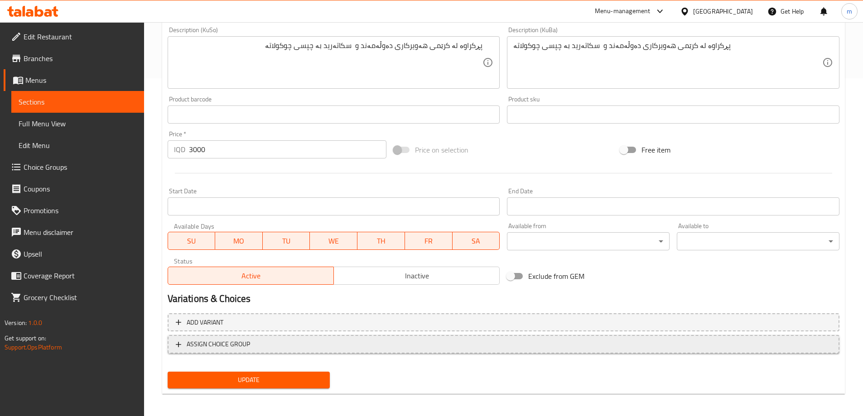
scroll to position [341, 0]
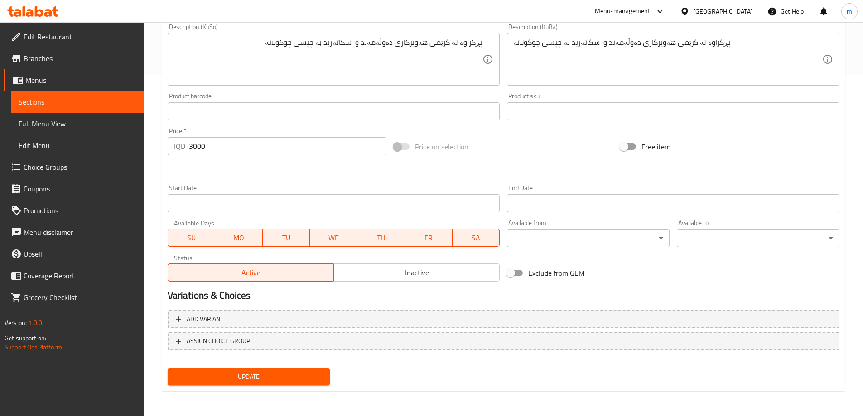
click at [238, 379] on span "Update" at bounding box center [249, 377] width 148 height 11
click at [76, 126] on span "Full Menu View" at bounding box center [78, 123] width 118 height 11
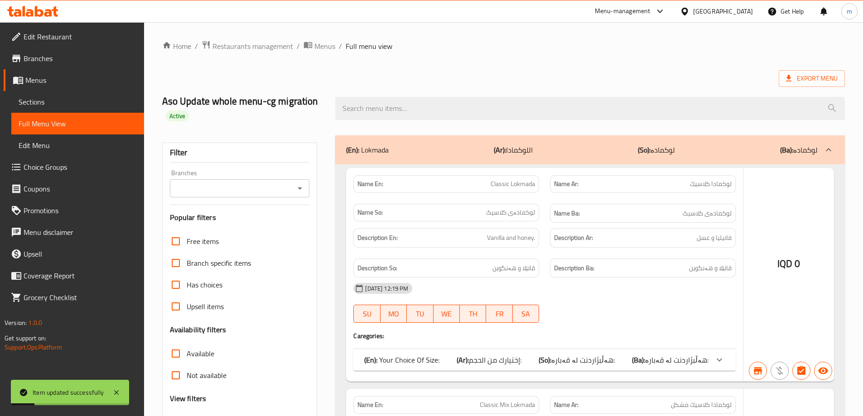
click at [411, 105] on div at bounding box center [431, 208] width 863 height 416
click at [306, 185] on div at bounding box center [431, 208] width 863 height 416
click at [300, 190] on div at bounding box center [431, 208] width 863 height 416
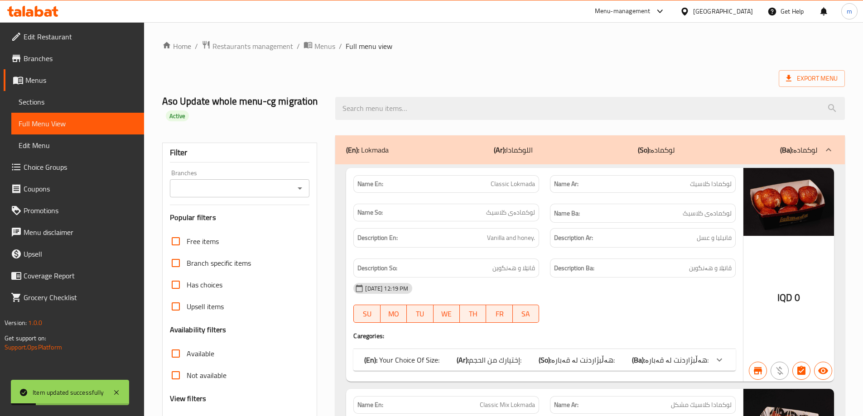
click at [300, 190] on icon "Open" at bounding box center [300, 188] width 11 height 11
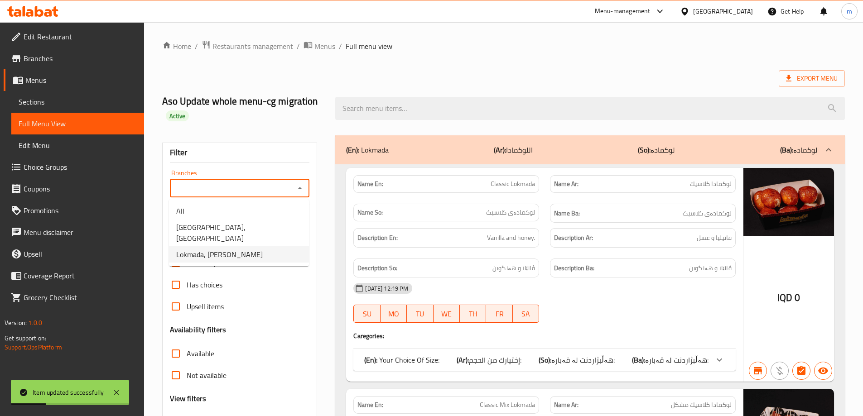
click at [227, 249] on span "Lokmada, [PERSON_NAME]" at bounding box center [219, 254] width 87 height 11
type input "Lokmada, [PERSON_NAME]"
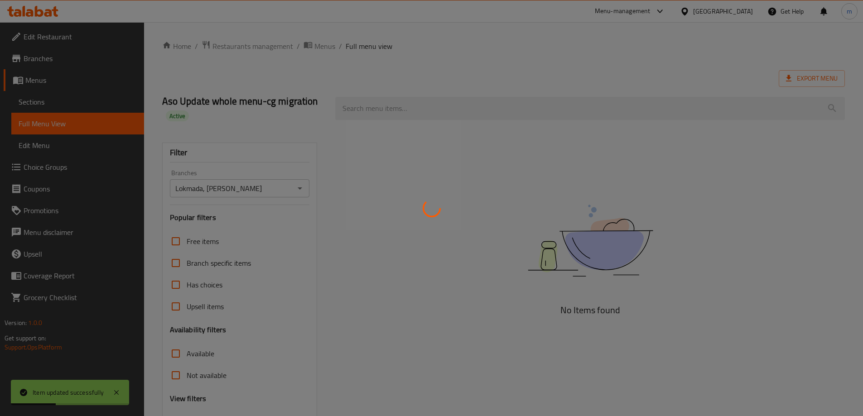
click at [414, 110] on div at bounding box center [431, 208] width 863 height 416
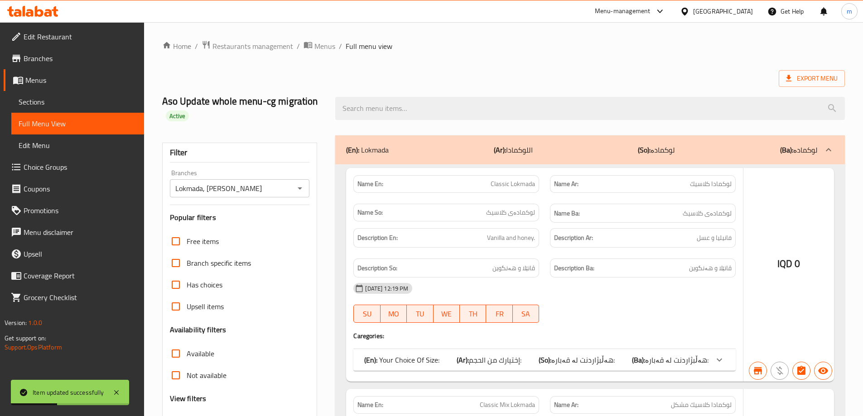
click at [415, 114] on div at bounding box center [431, 208] width 863 height 416
click at [415, 105] on div at bounding box center [431, 208] width 863 height 416
click at [400, 103] on div at bounding box center [431, 208] width 863 height 416
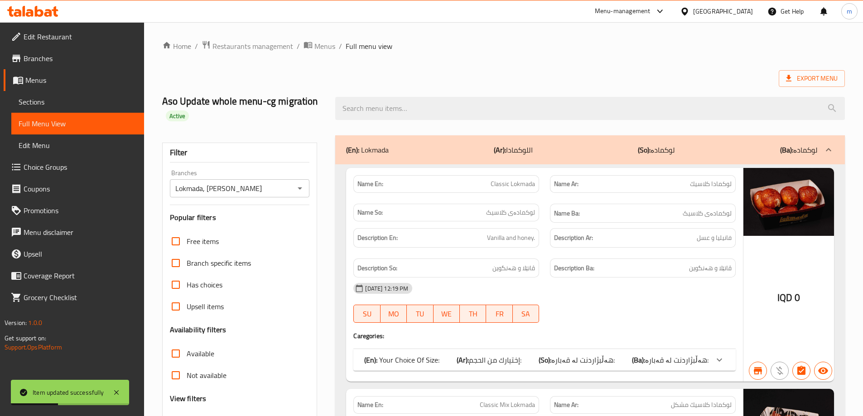
click at [388, 111] on input "search" at bounding box center [590, 108] width 510 height 23
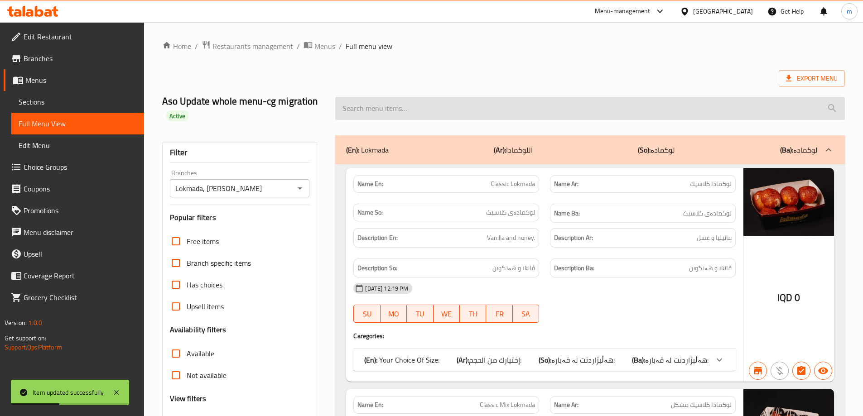
paste input "Swiss Pain"
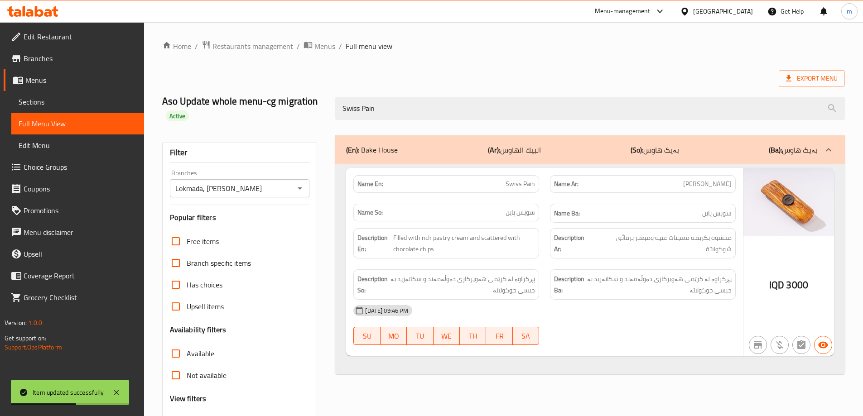
type input "Swiss Pain"
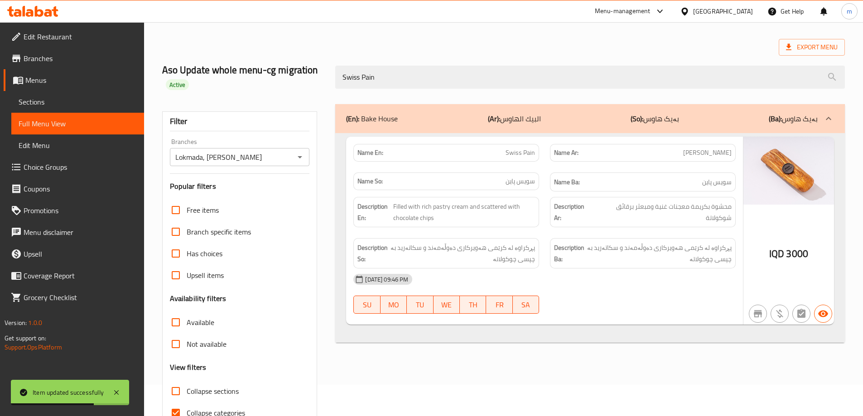
scroll to position [79, 0]
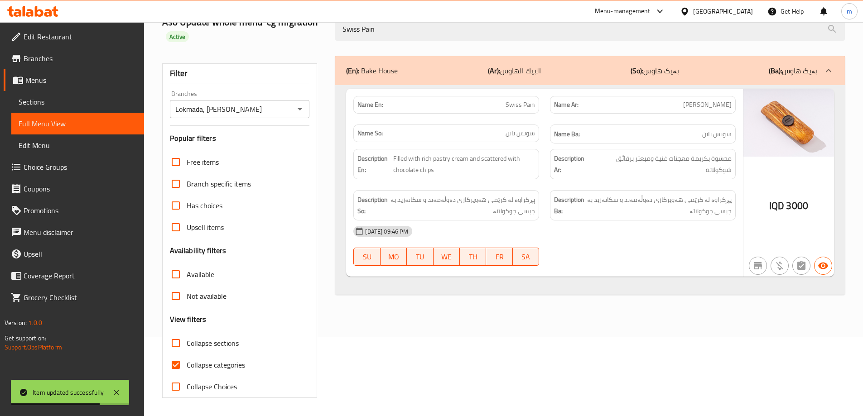
click at [210, 340] on span "Collapse sections" at bounding box center [213, 343] width 52 height 11
click at [187, 340] on input "Collapse sections" at bounding box center [176, 344] width 22 height 22
checkbox input "true"
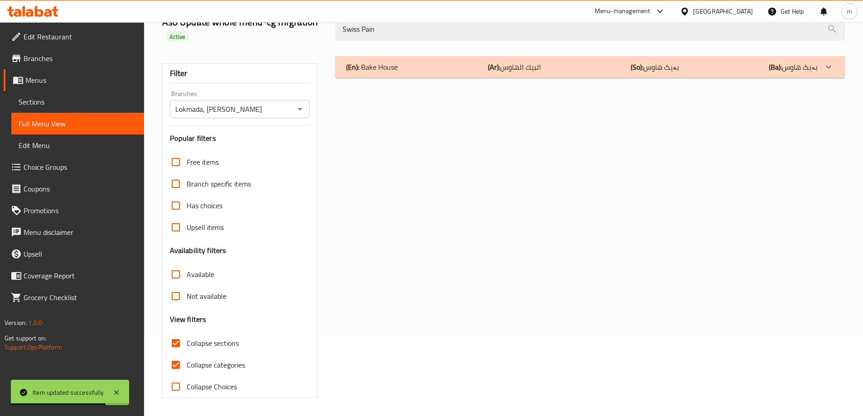
click at [198, 363] on span "Collapse categories" at bounding box center [216, 365] width 58 height 11
click at [187, 363] on input "Collapse categories" at bounding box center [176, 365] width 22 height 22
checkbox input "false"
click at [406, 73] on div "(En): Bake House (Ar): البيك الهاوس (So): بەیک هاوس (Ba): بەیک هاوس" at bounding box center [590, 67] width 510 height 22
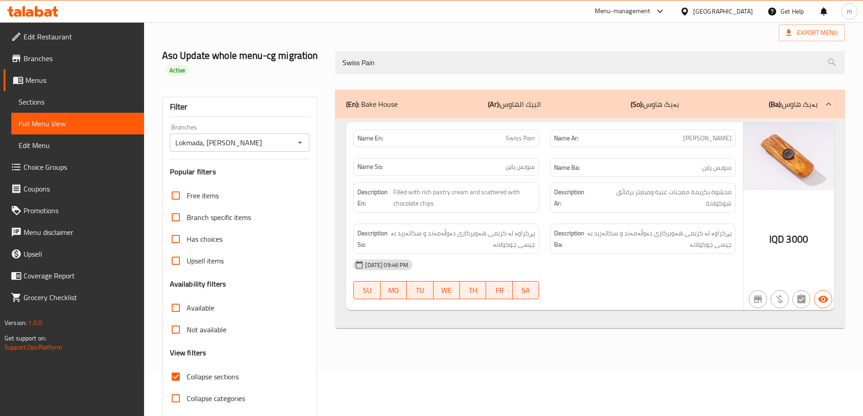
scroll to position [0, 0]
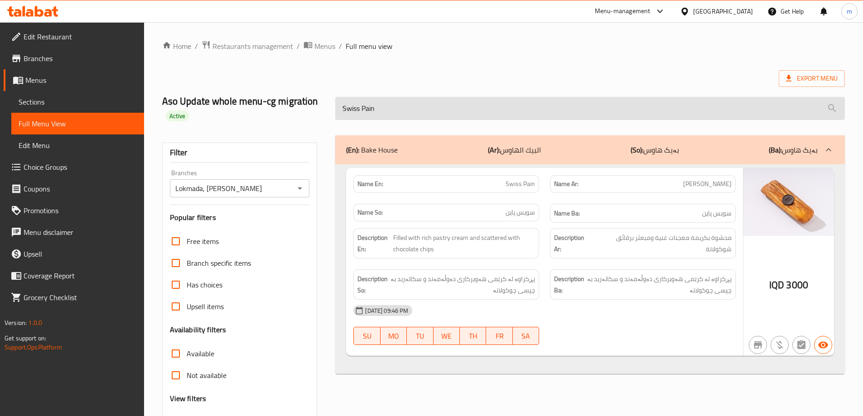
click at [459, 115] on input "Swiss Pain" at bounding box center [590, 108] width 510 height 23
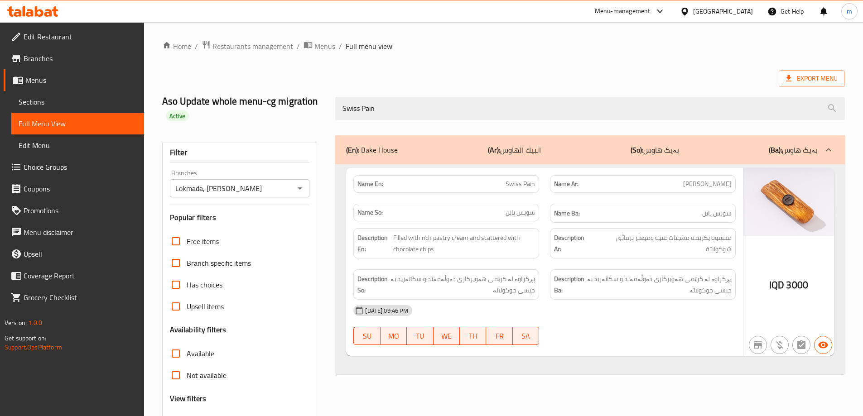
drag, startPoint x: 364, startPoint y: 111, endPoint x: 330, endPoint y: 111, distance: 34.0
click at [330, 111] on div "Swiss Pain" at bounding box center [590, 109] width 521 height 34
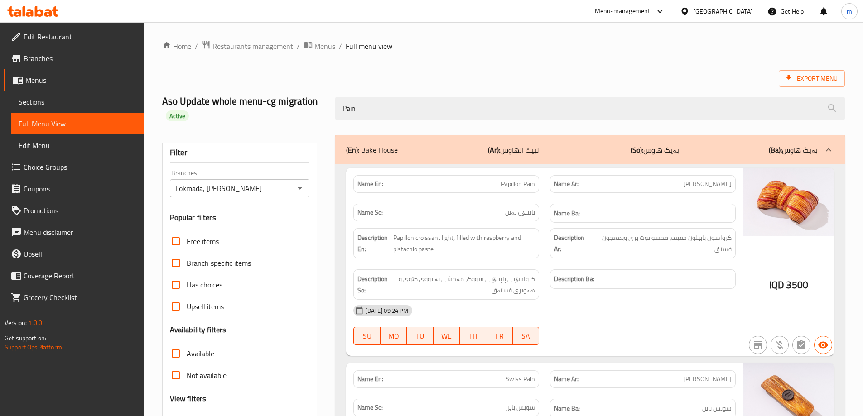
type input "Pain"
click at [47, 42] on span "Edit Restaurant" at bounding box center [80, 36] width 113 height 11
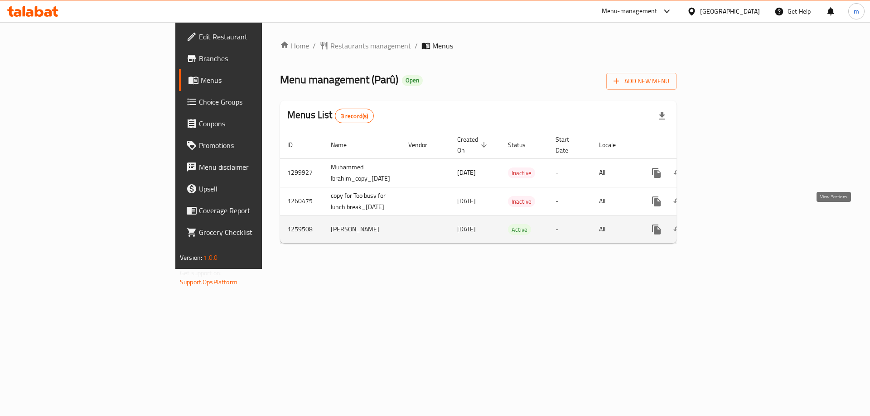
click at [727, 224] on icon "enhanced table" at bounding box center [721, 229] width 11 height 11
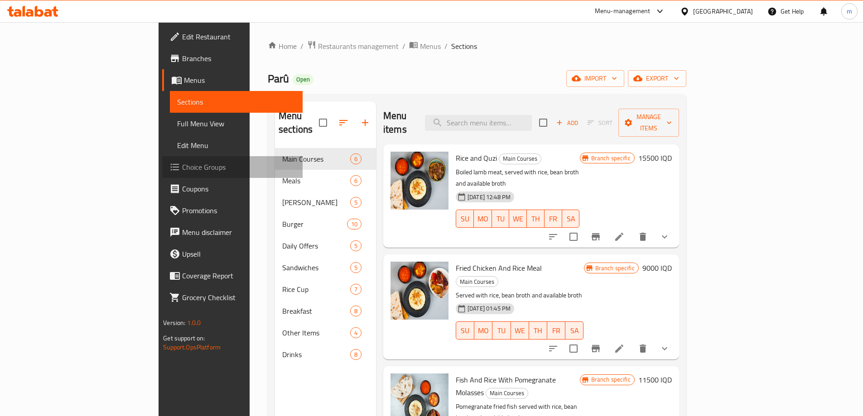
click at [182, 167] on span "Choice Groups" at bounding box center [238, 167] width 113 height 11
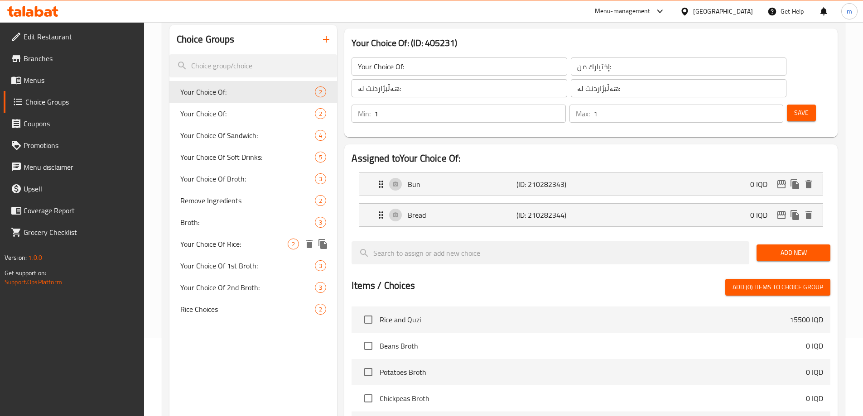
scroll to position [91, 0]
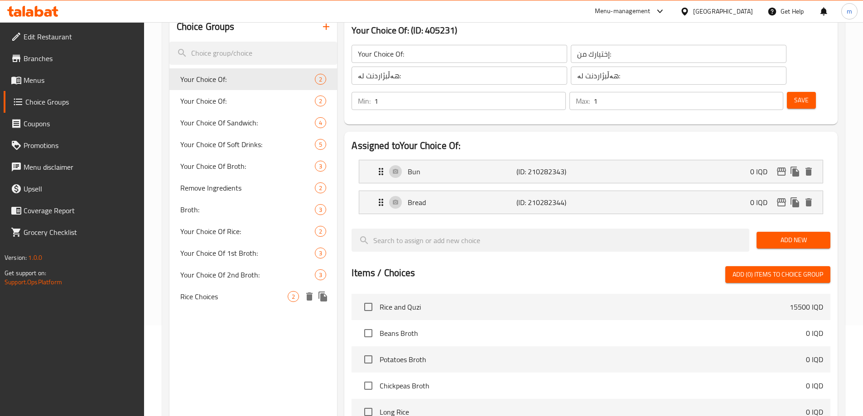
click at [224, 294] on span "Rice Choices" at bounding box center [234, 296] width 108 height 11
type input "Rice Choices"
type input "اختيار ارز"
type input "هەڵبژاردنی برنج"
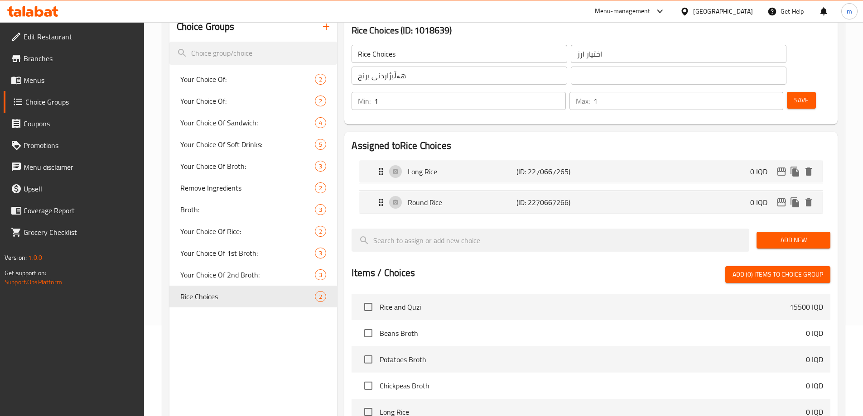
click at [483, 187] on li "Round Rice (ID: 2270667266) 0 IQD Name (En) Round Rice Name (En) Name (Ar) أرز …" at bounding box center [591, 202] width 479 height 31
click at [382, 166] on icon "Expand" at bounding box center [381, 171] width 11 height 11
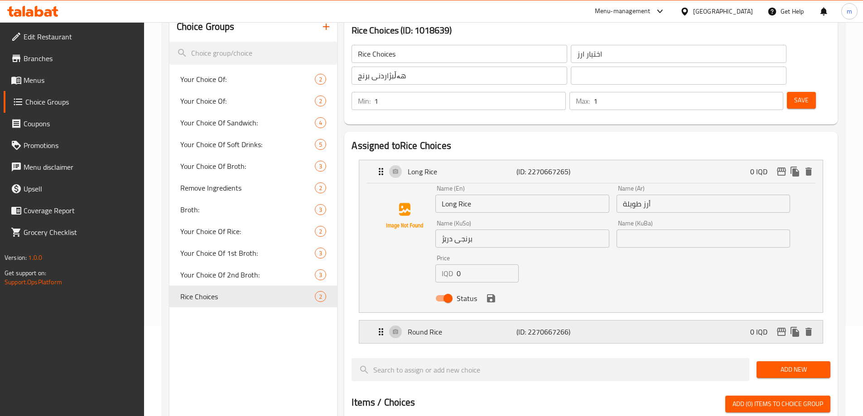
click at [376, 327] on icon "Expand" at bounding box center [381, 332] width 11 height 11
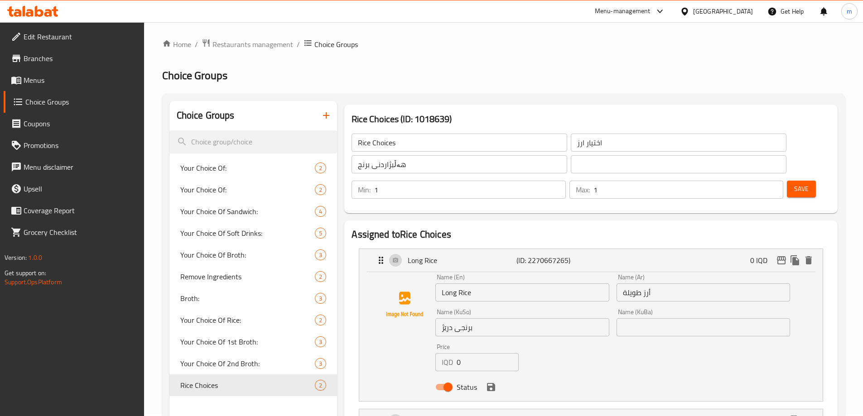
scroll to position [0, 0]
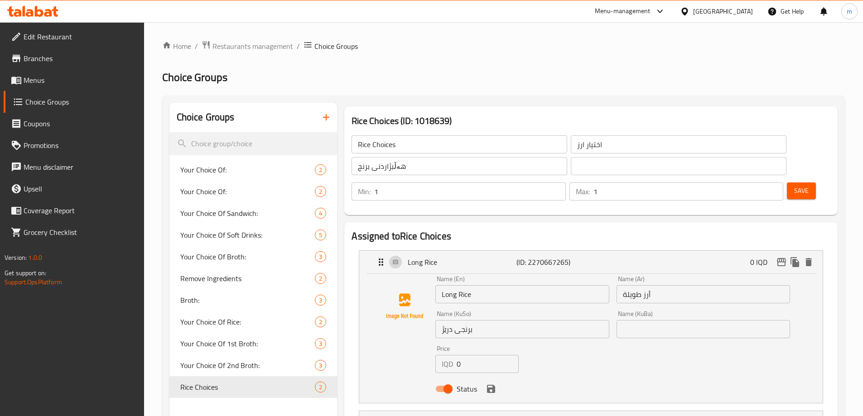
click at [430, 167] on input "هەڵبژاردنی برنج" at bounding box center [460, 166] width 216 height 18
click at [571, 171] on input "text" at bounding box center [679, 166] width 216 height 18
paste input "هەڵبژاردنی برنج"
type input "هەڵبژاردنی برنج"
click at [794, 185] on span "Save" at bounding box center [801, 190] width 15 height 11
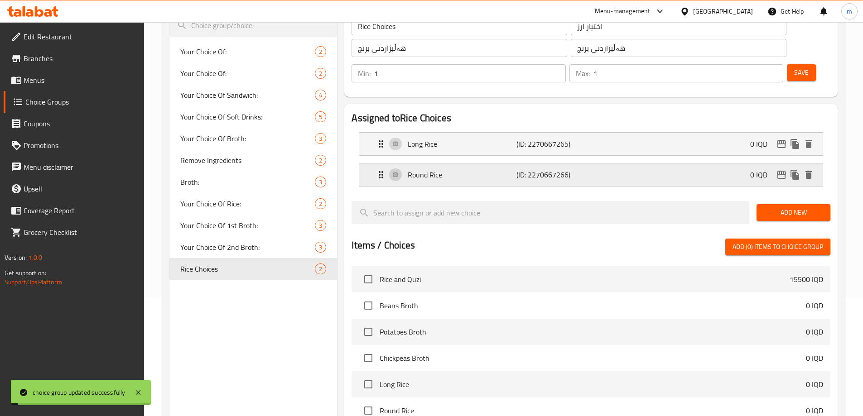
scroll to position [121, 0]
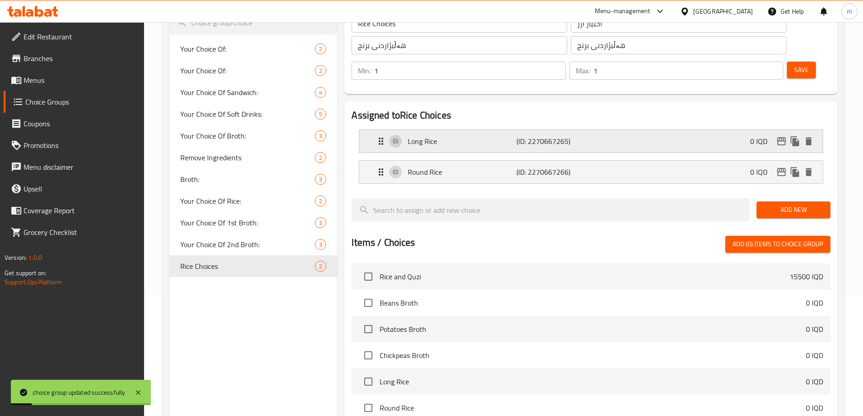
click at [378, 136] on icon "Expand" at bounding box center [381, 141] width 11 height 11
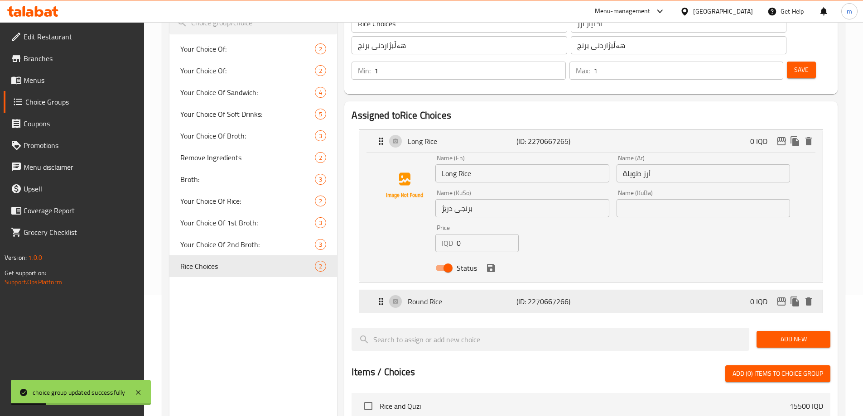
click at [386, 296] on icon "Expand" at bounding box center [381, 301] width 11 height 11
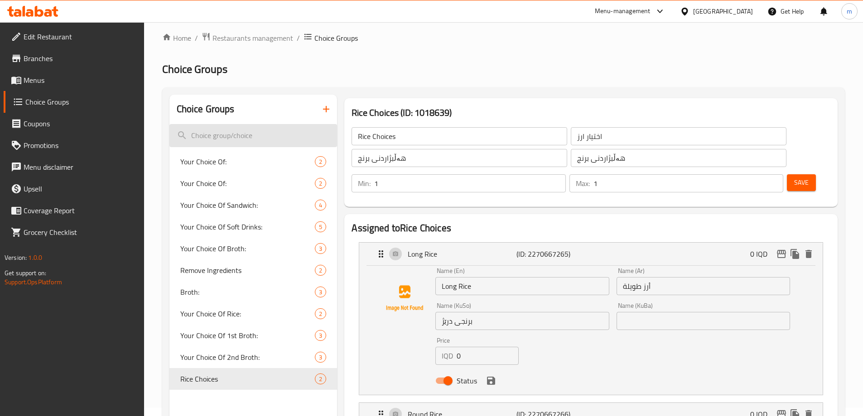
scroll to position [0, 0]
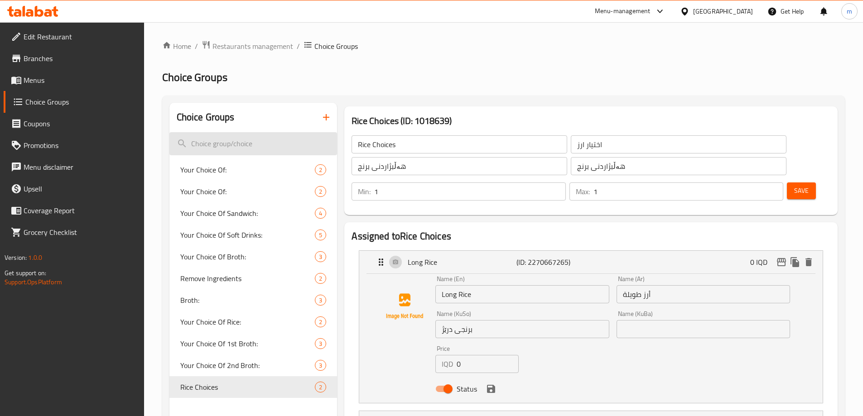
click at [274, 138] on input "search" at bounding box center [253, 143] width 168 height 23
click at [47, 75] on span "Menus" at bounding box center [80, 80] width 113 height 11
